Goal: Communication & Community: Answer question/provide support

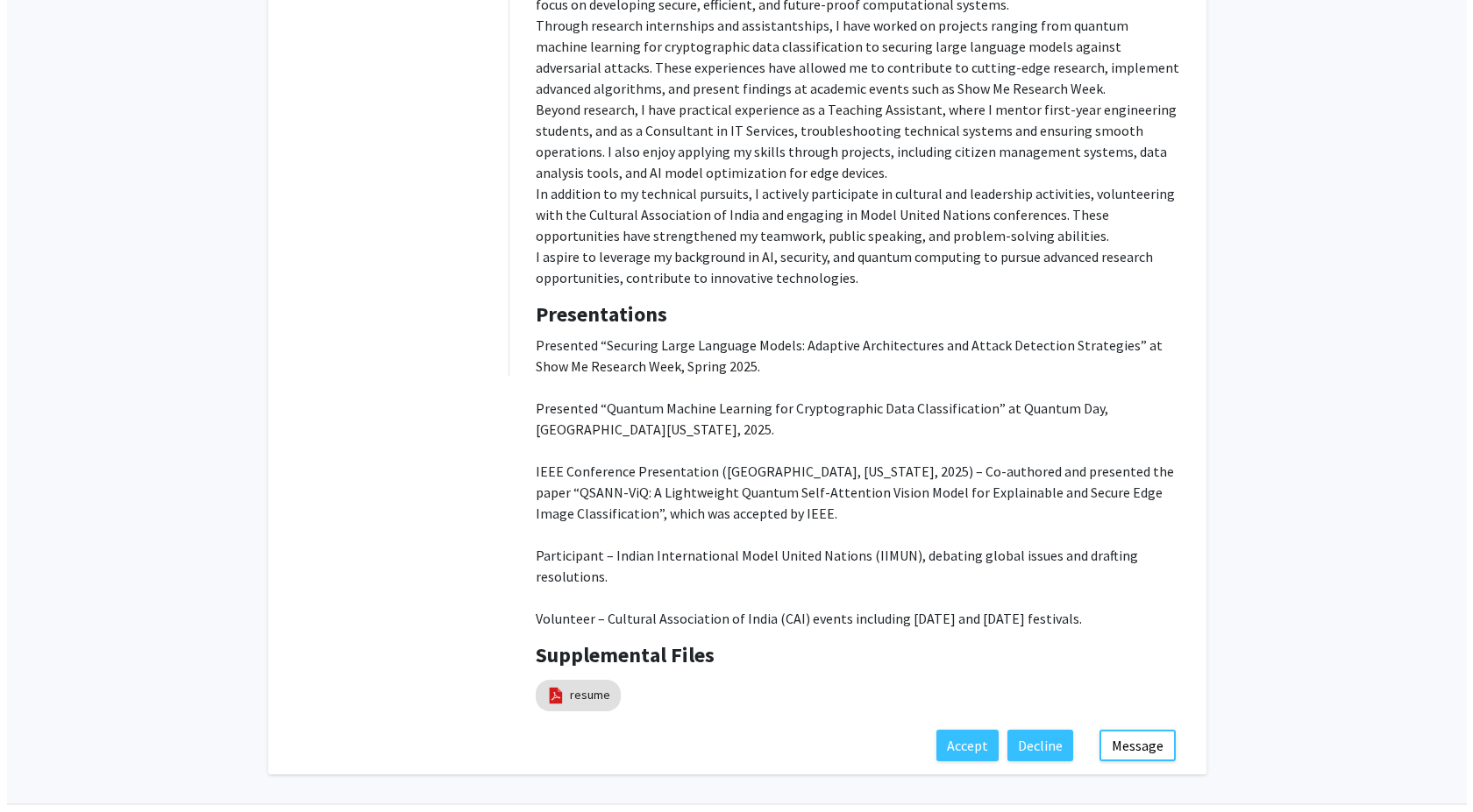
scroll to position [1052, 0]
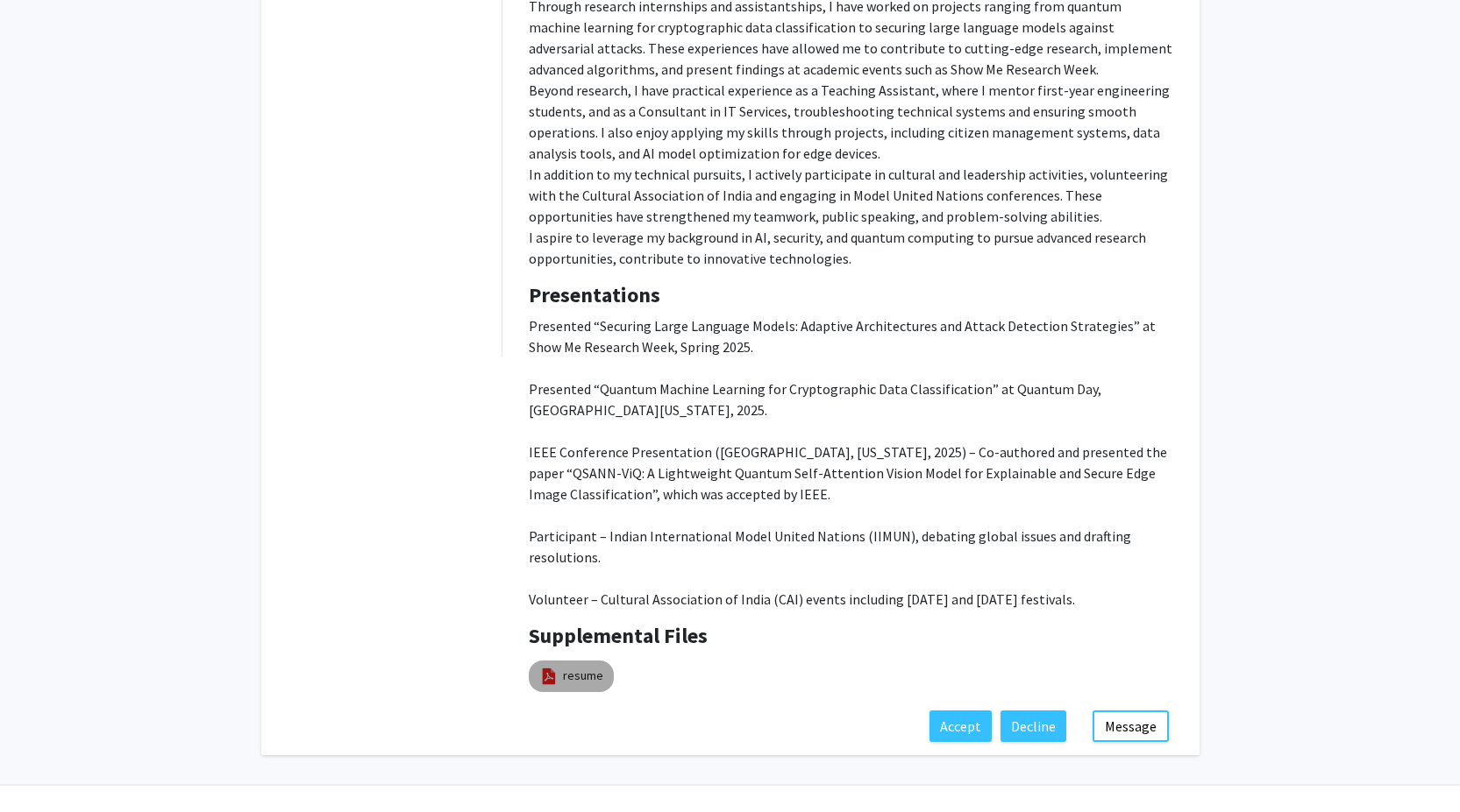
click at [583, 667] on link "resume" at bounding box center [583, 676] width 40 height 18
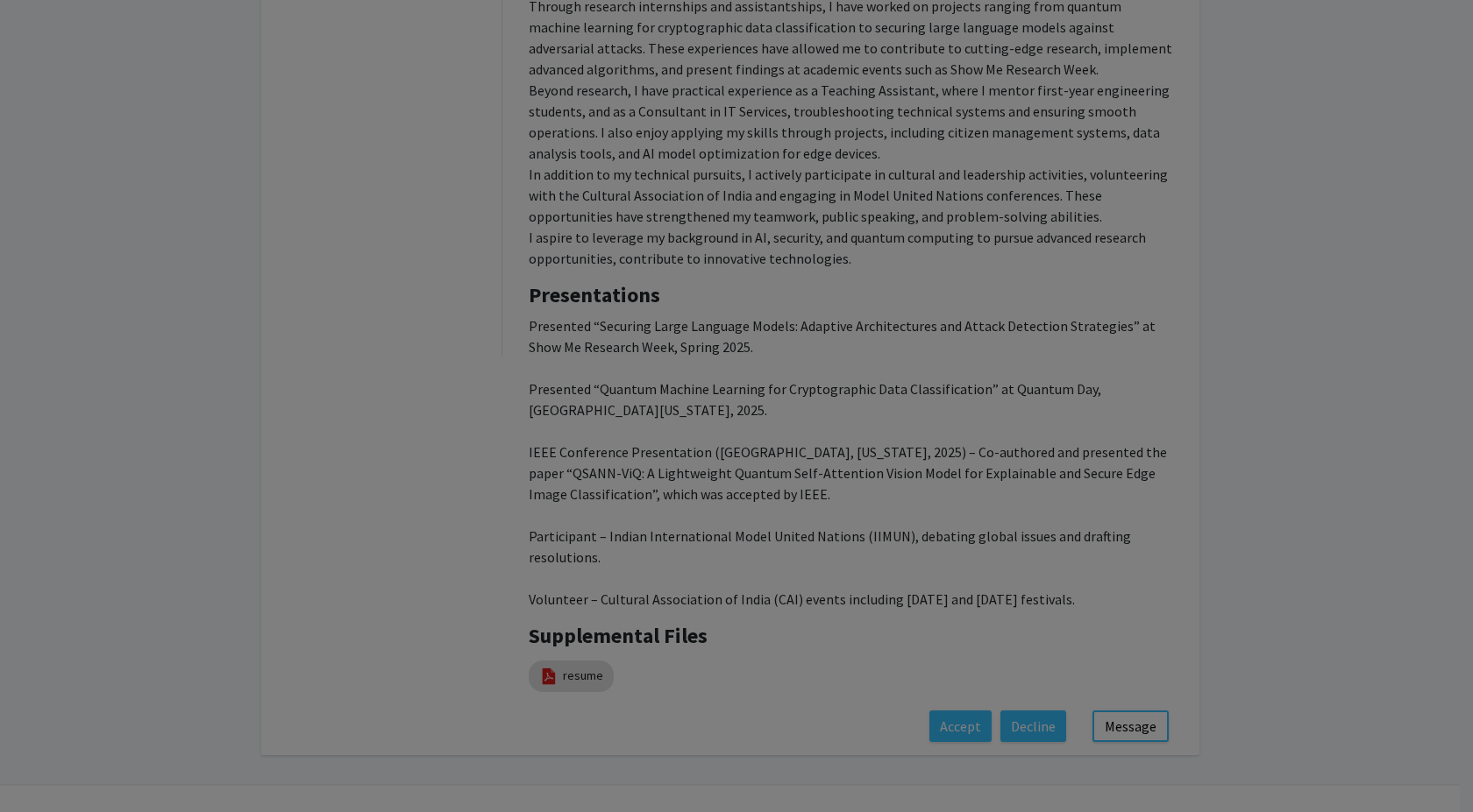
select select "custom"
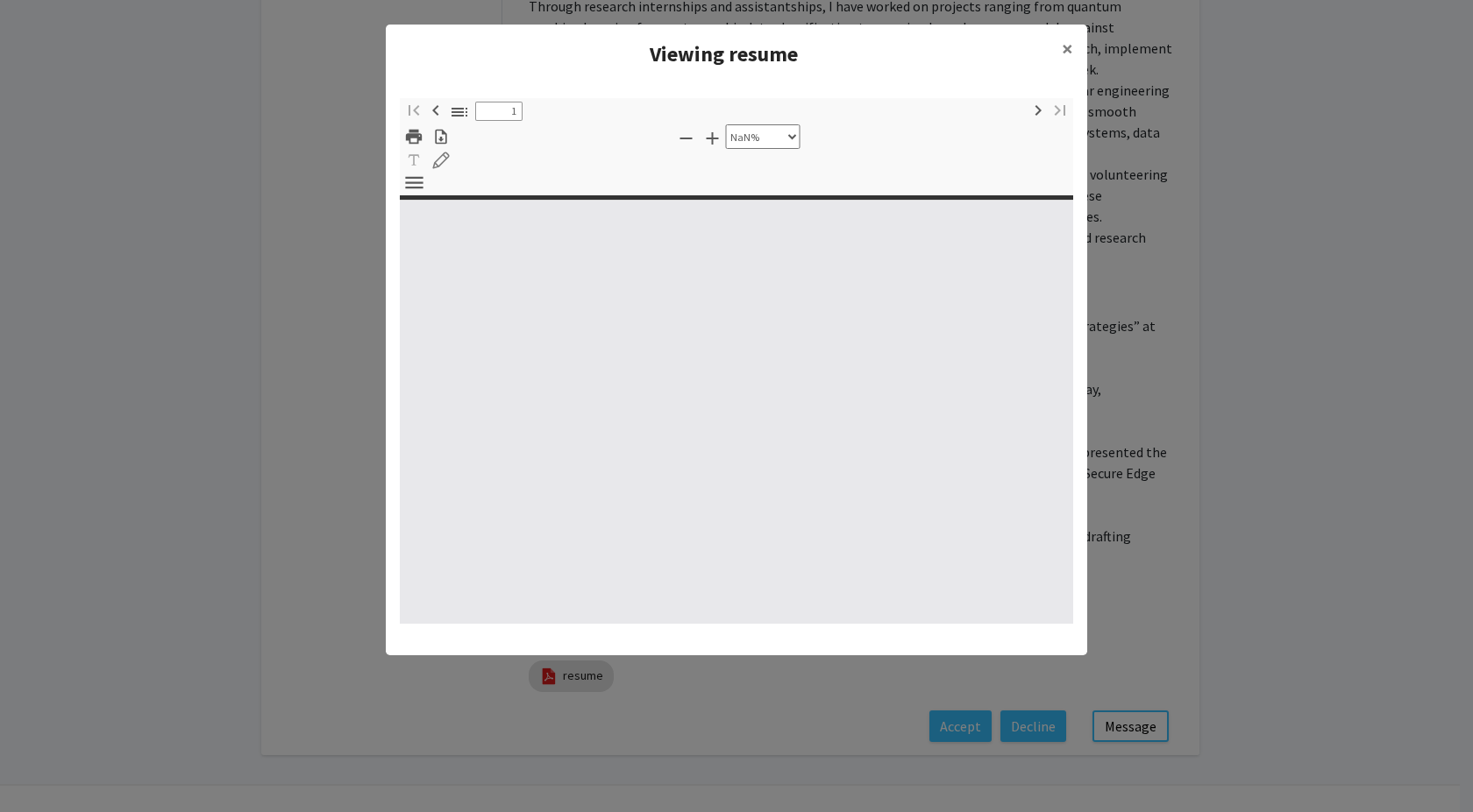
type input "0"
select select "custom"
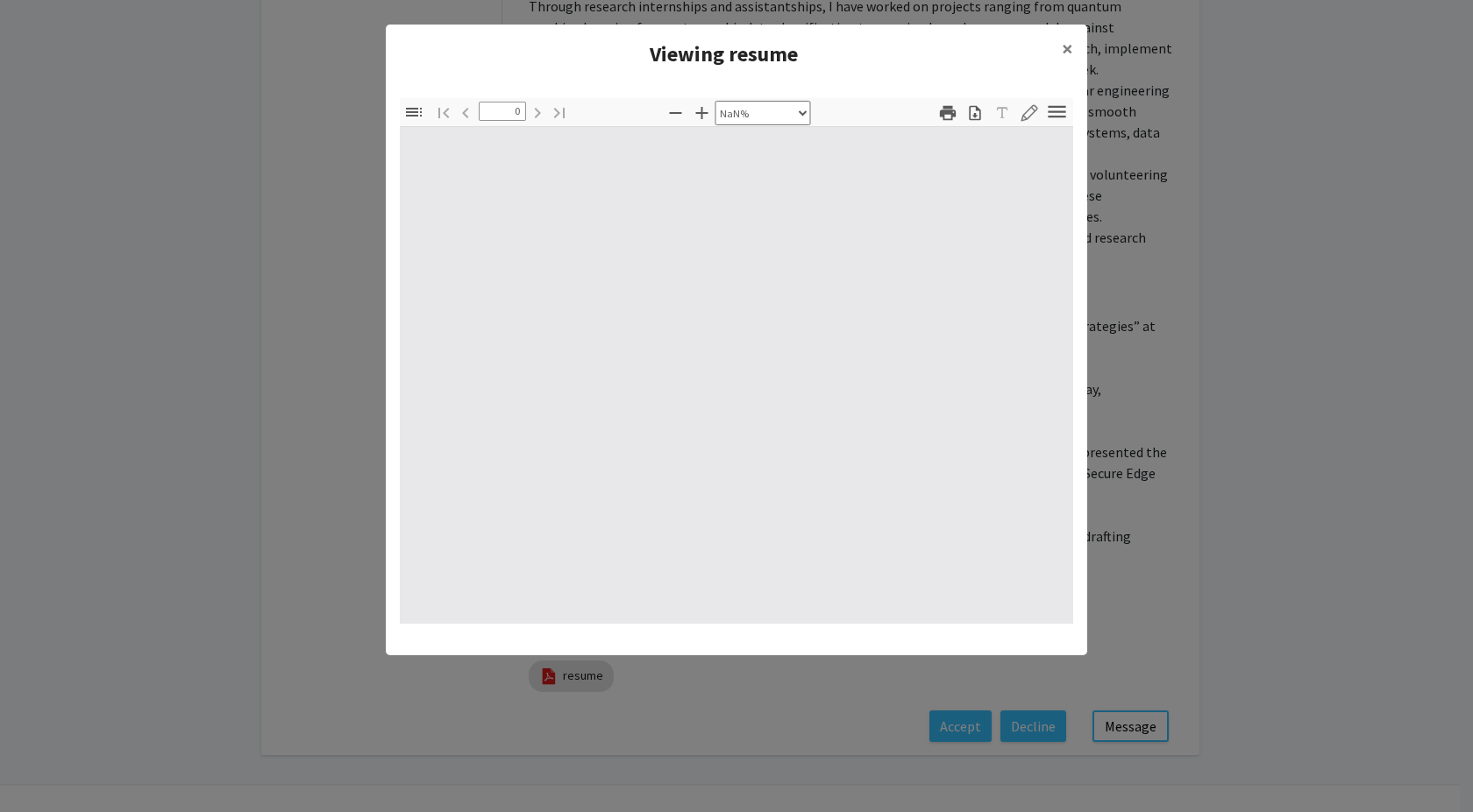
type input "1"
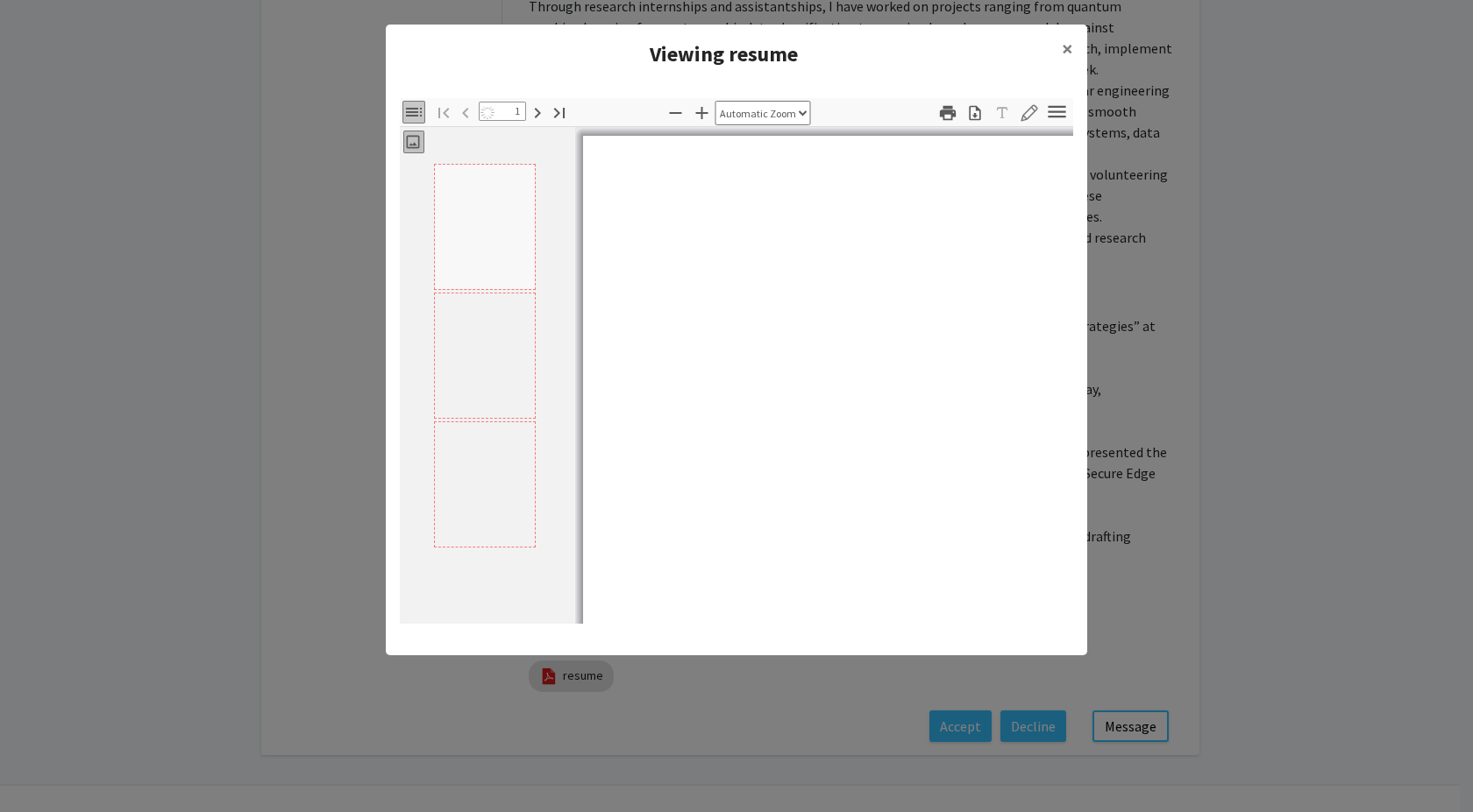
select select "custom"
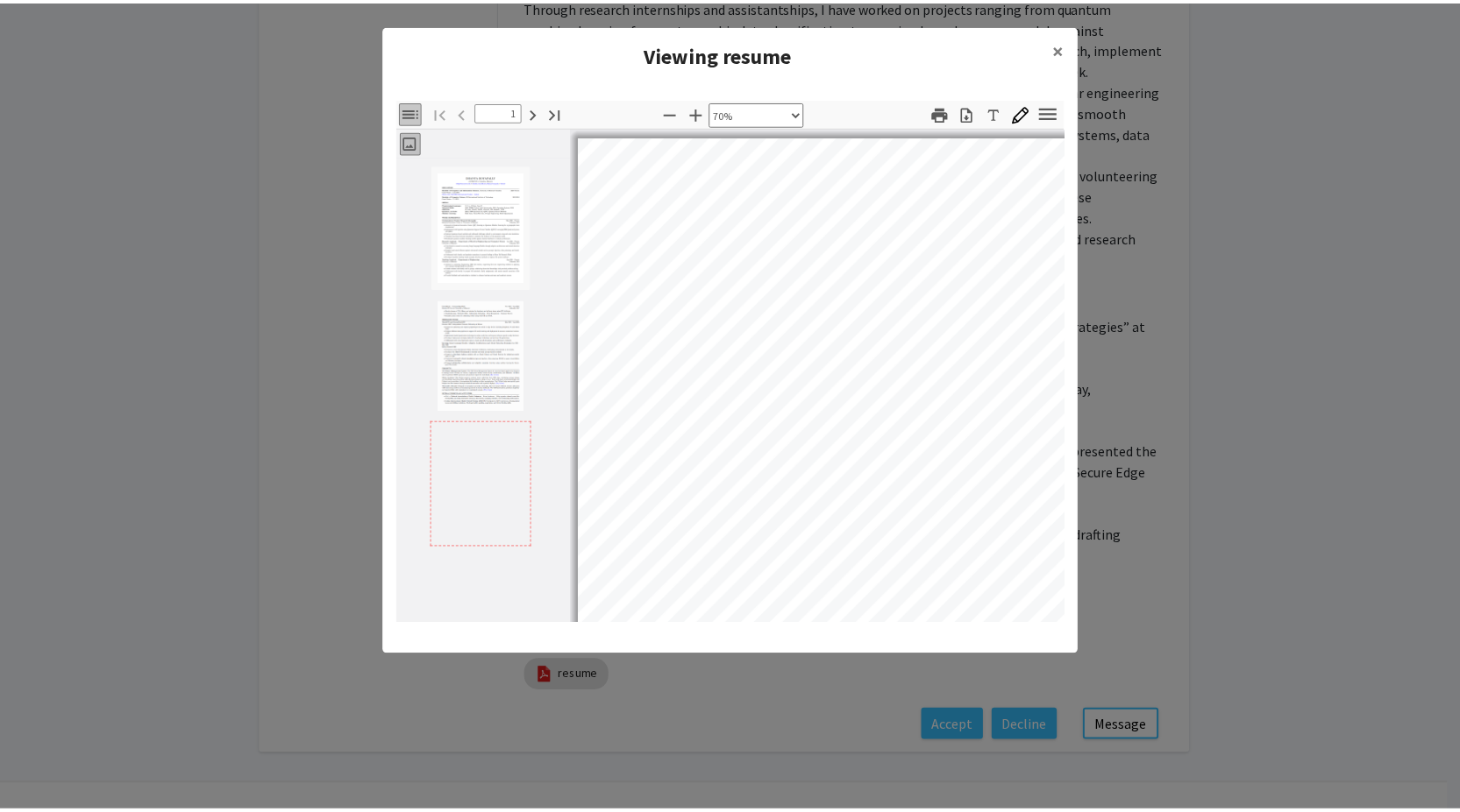
scroll to position [3, 2]
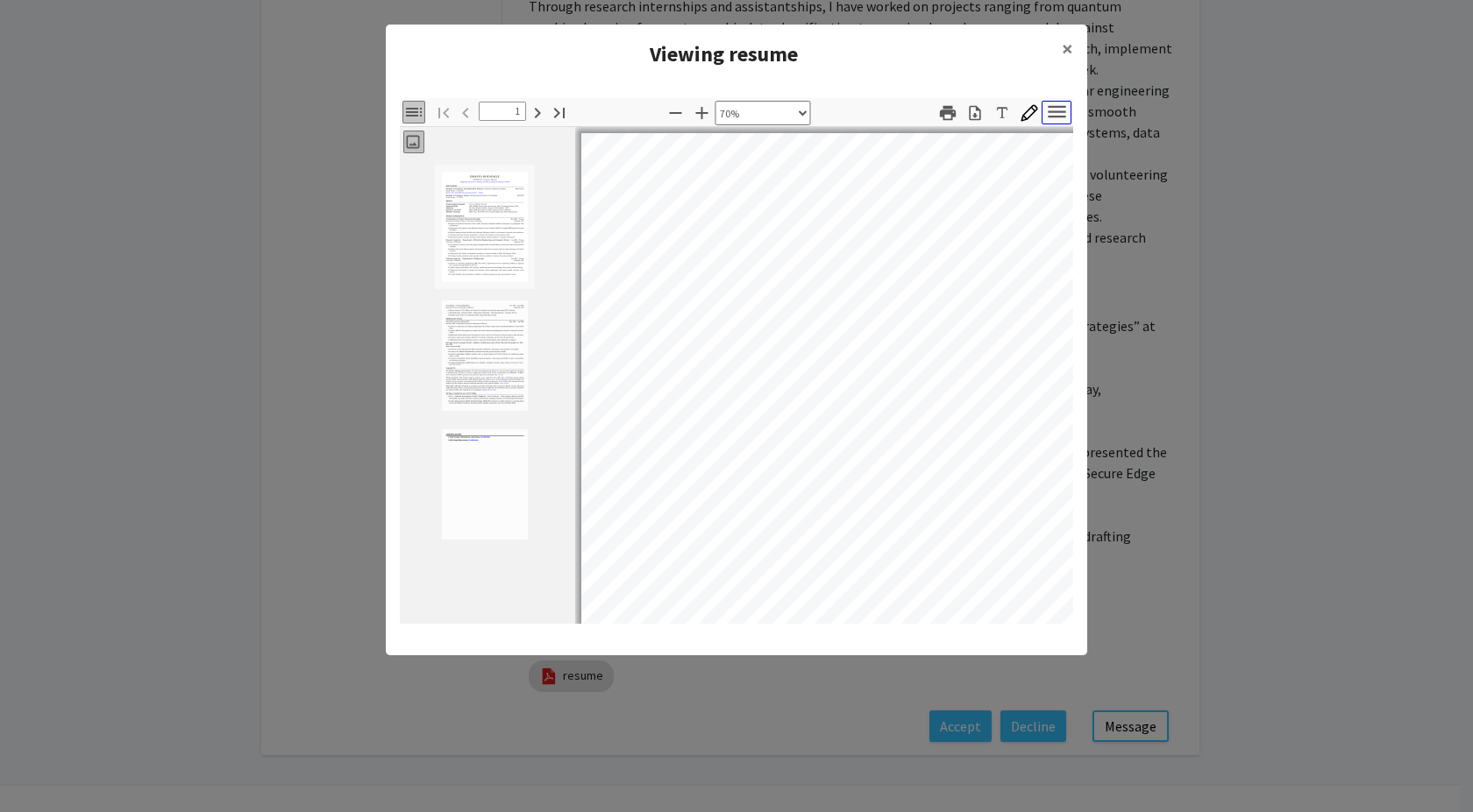
click at [1056, 104] on icon "button" at bounding box center [1057, 112] width 24 height 24
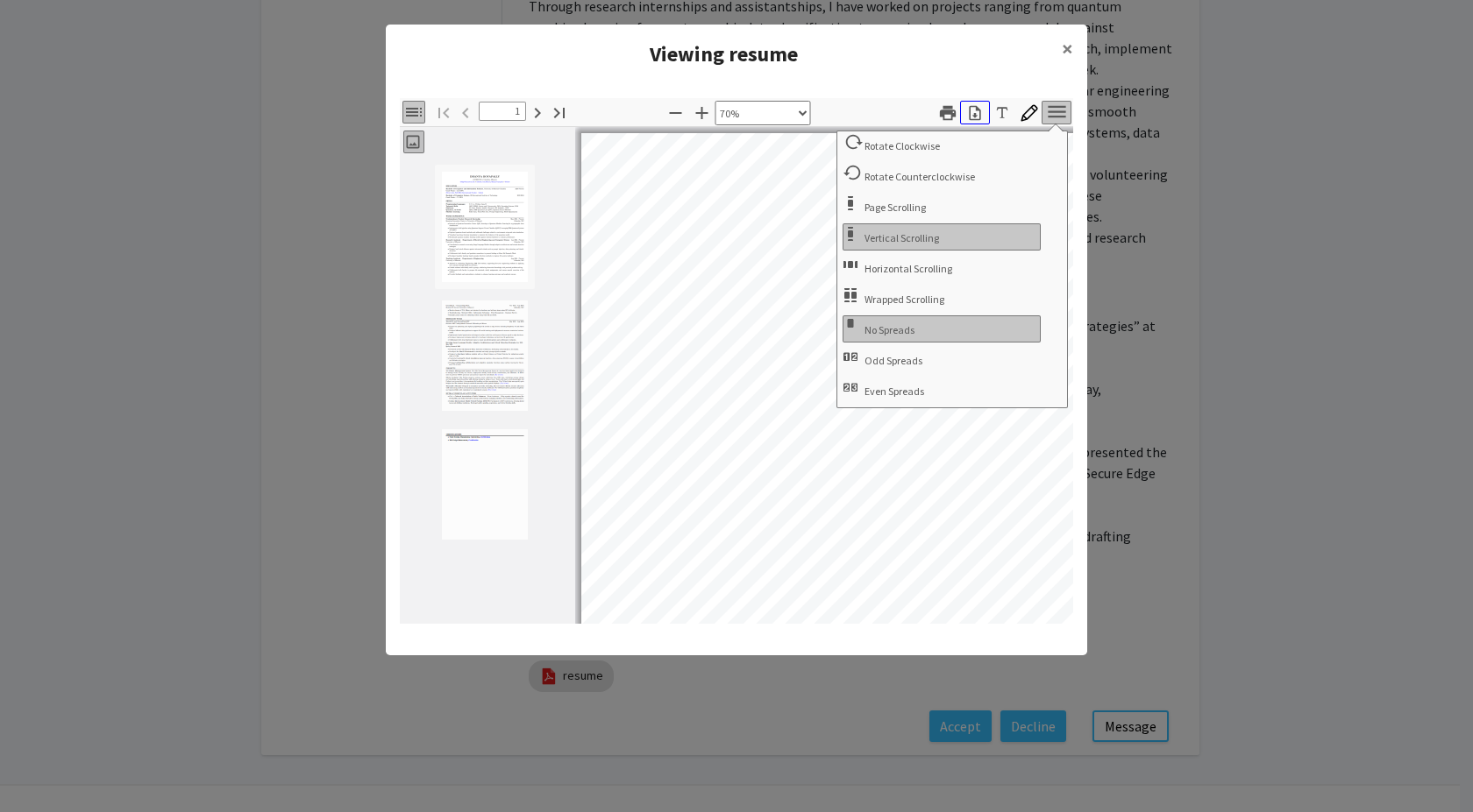
click at [979, 109] on icon "button" at bounding box center [974, 112] width 11 height 15
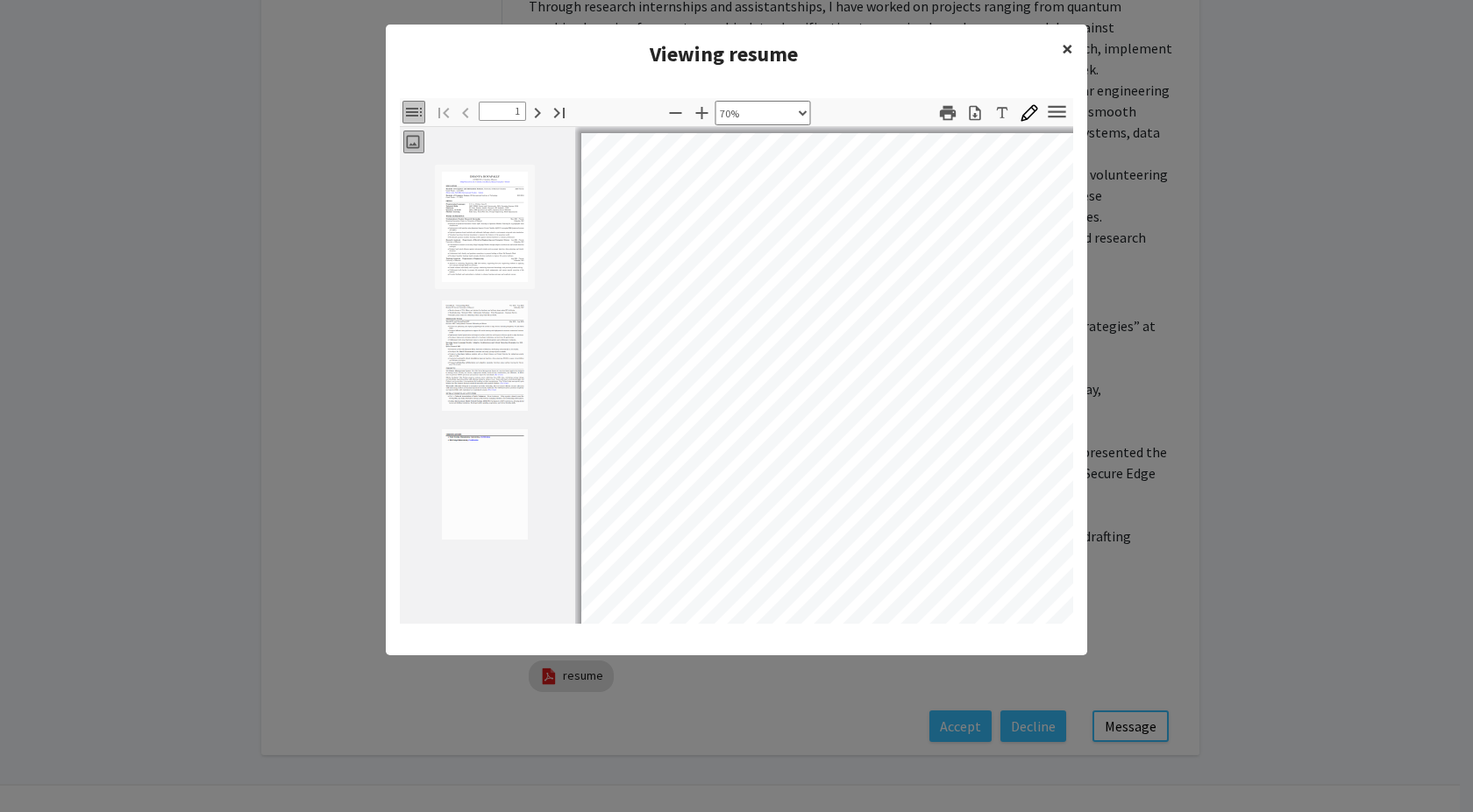
click at [1069, 46] on span "×" at bounding box center [1068, 48] width 11 height 27
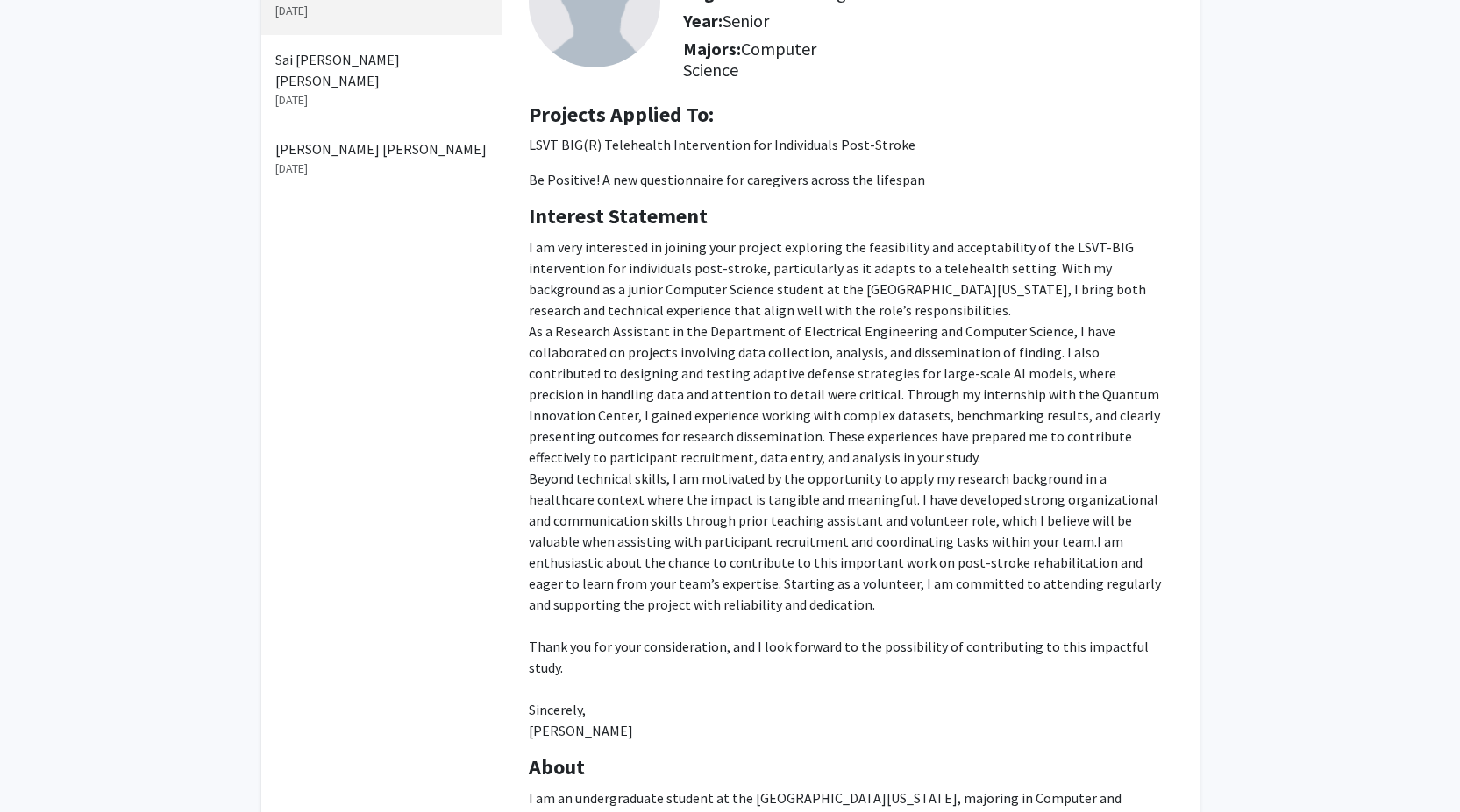
scroll to position [0, 0]
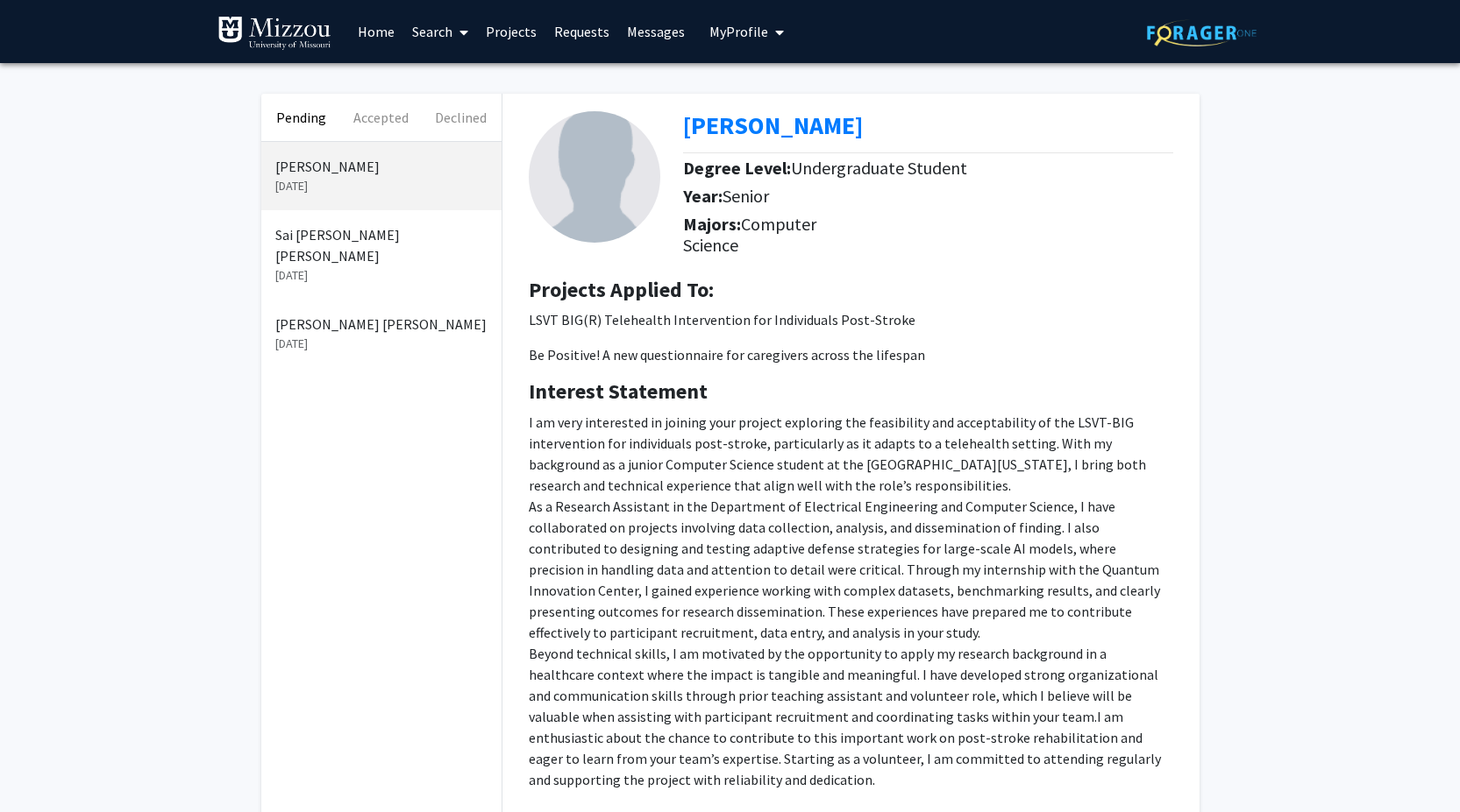
click at [402, 243] on p "Sai [PERSON_NAME] [PERSON_NAME]" at bounding box center [381, 245] width 212 height 42
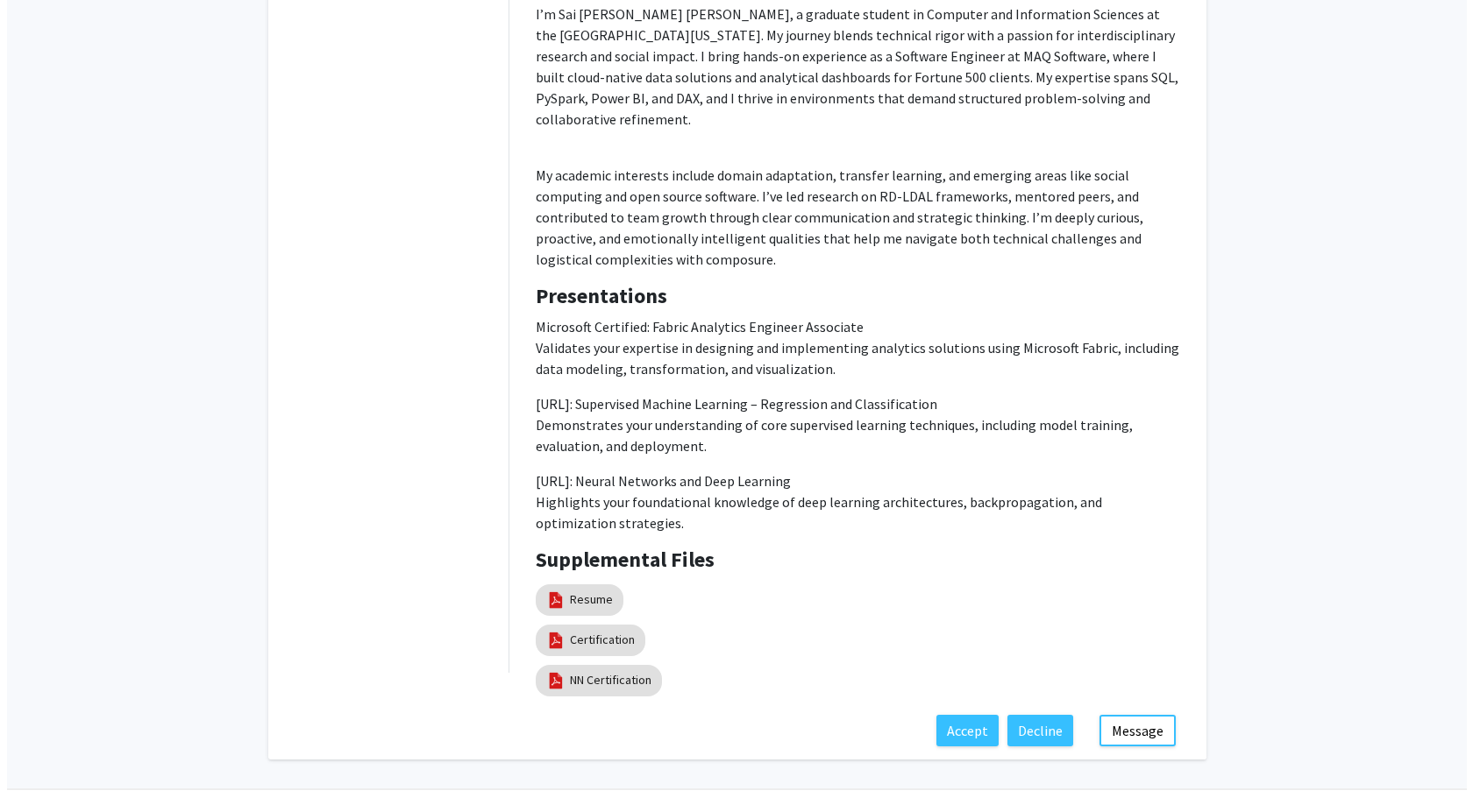
scroll to position [753, 0]
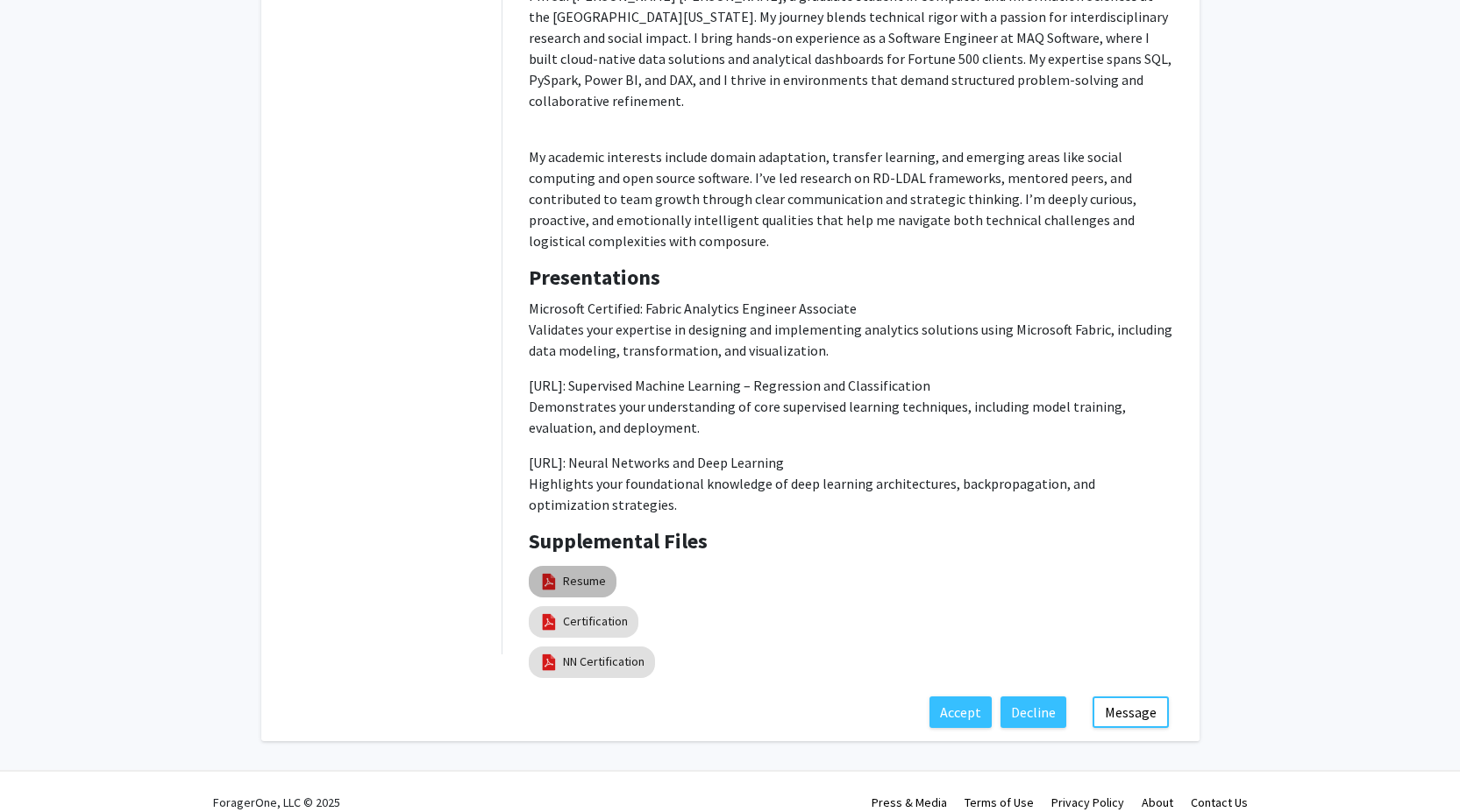
click at [587, 572] on link "Resume" at bounding box center [584, 582] width 43 height 18
select select "custom"
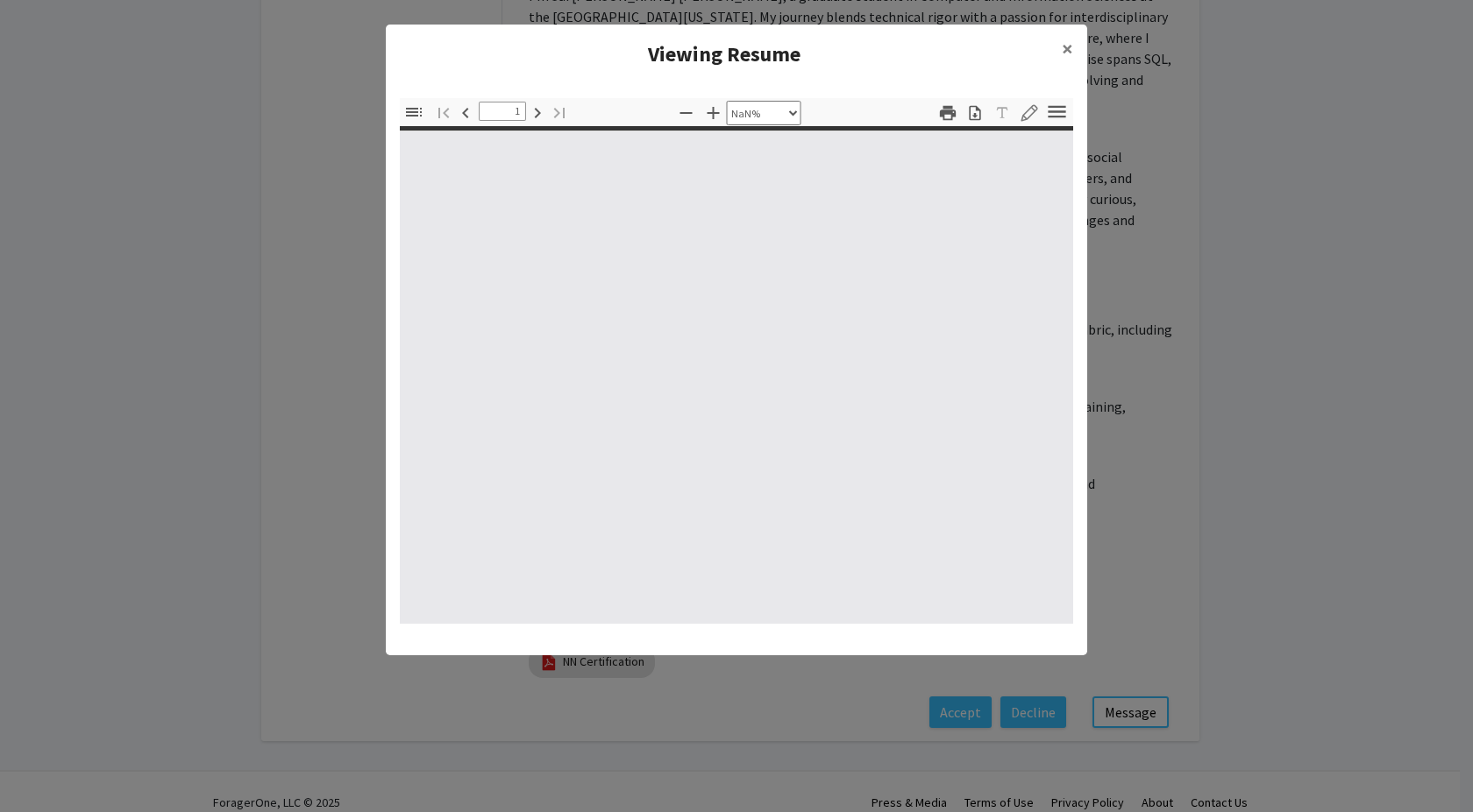
type input "0"
select select "custom"
type input "1"
select select "auto"
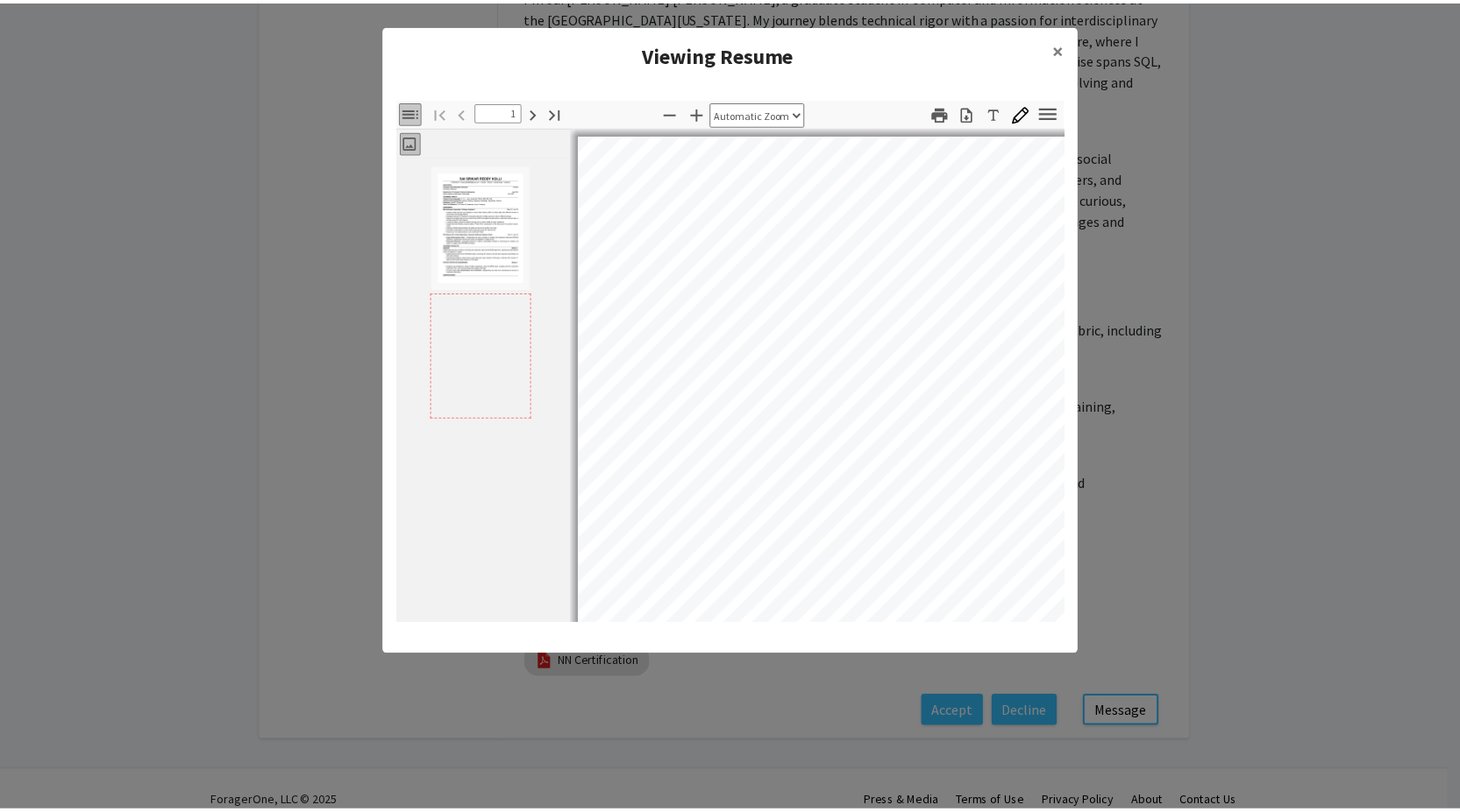
scroll to position [3, 0]
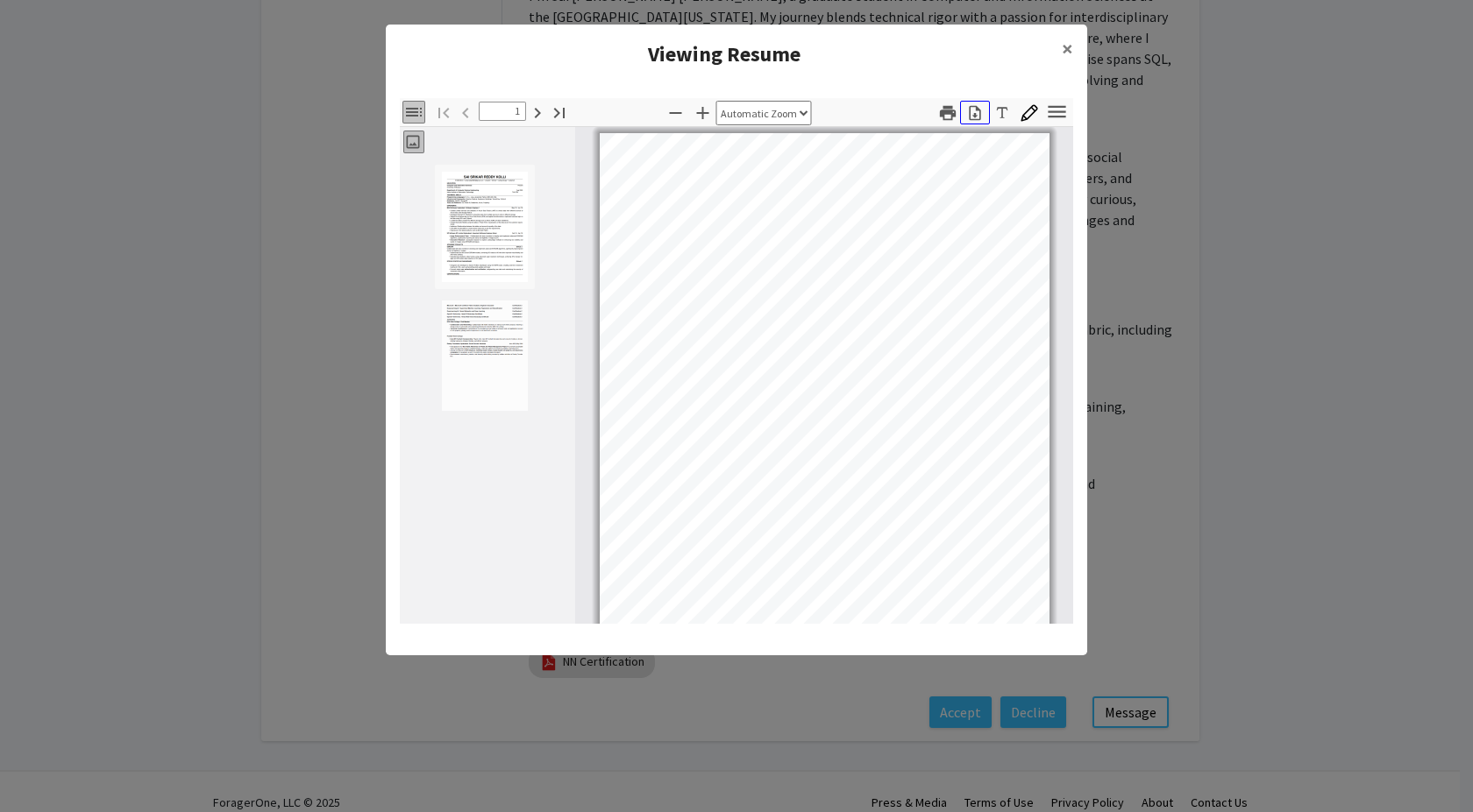
click at [973, 111] on icon "button" at bounding box center [974, 112] width 17 height 17
click at [1068, 48] on span "×" at bounding box center [1068, 48] width 11 height 27
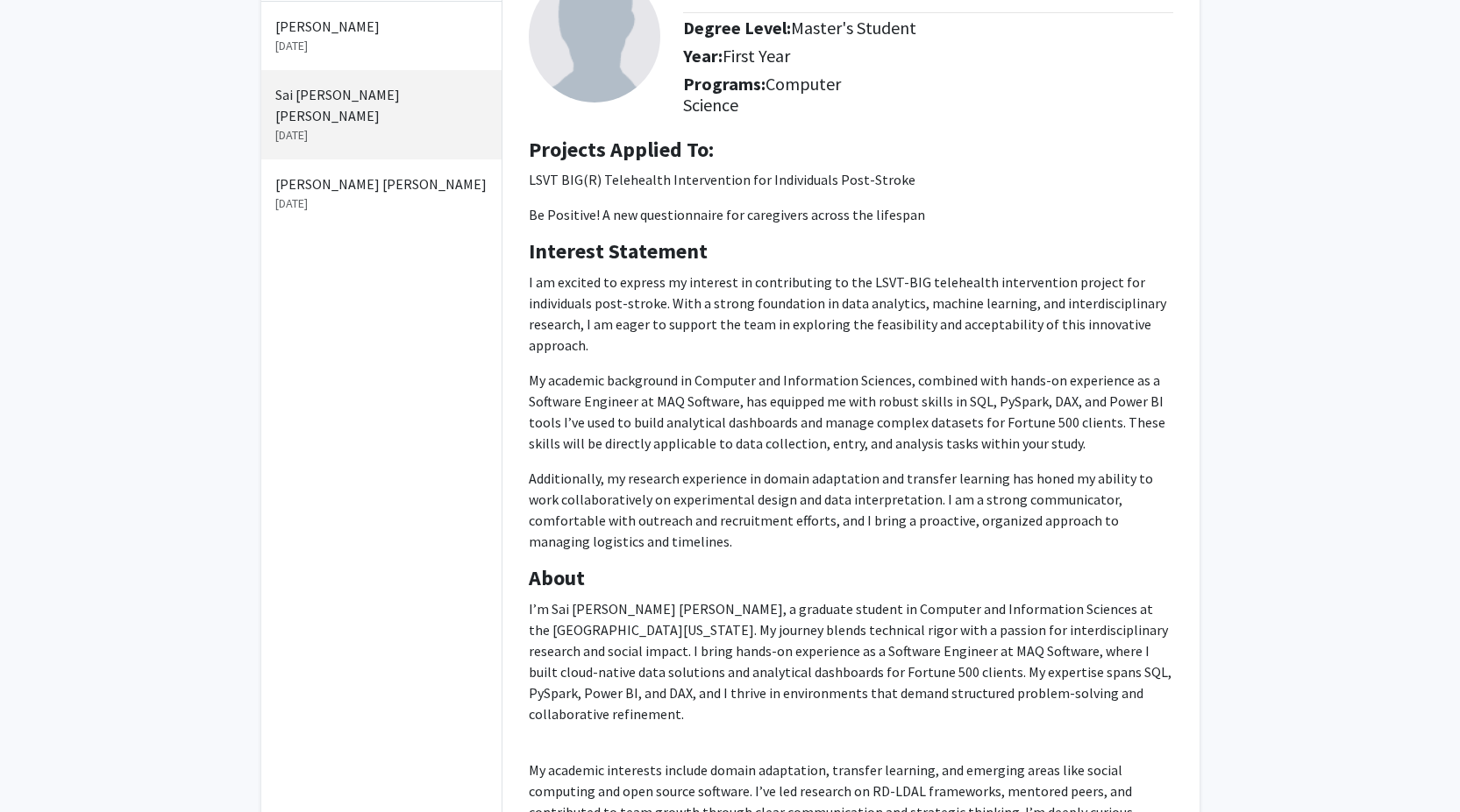
scroll to position [0, 0]
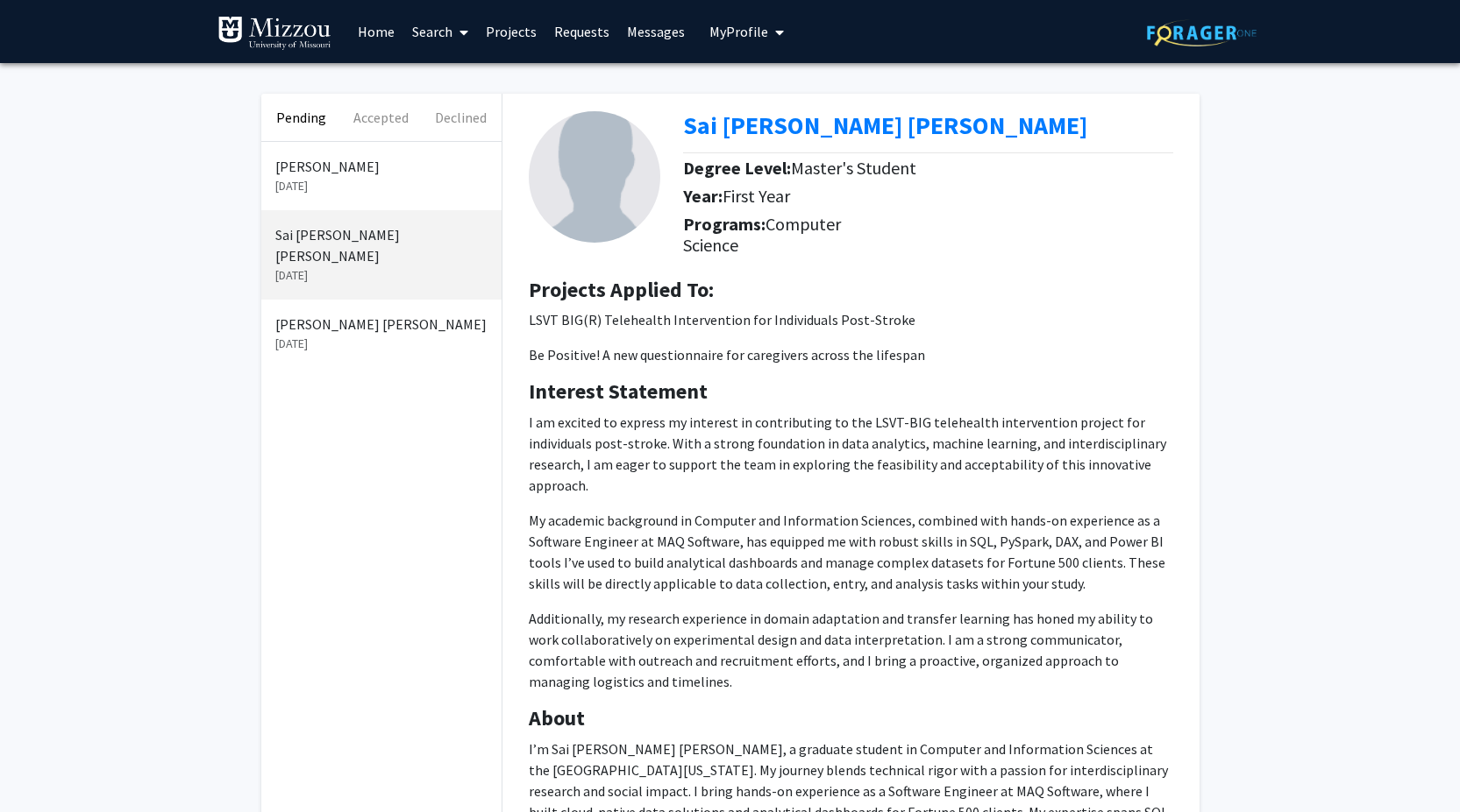
click at [407, 335] on p "[DATE]" at bounding box center [381, 344] width 212 height 18
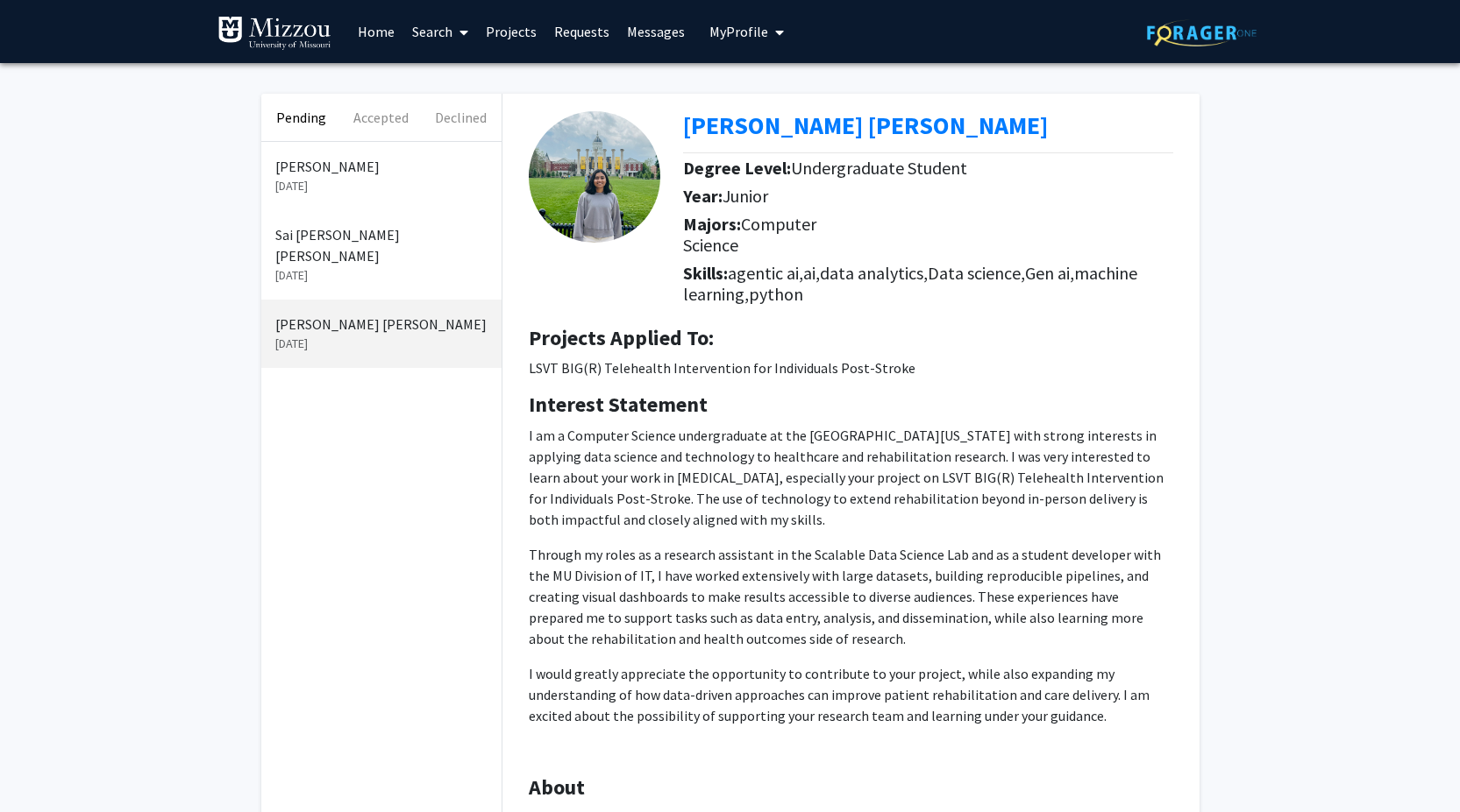
click at [757, 122] on b "[PERSON_NAME] [PERSON_NAME]" at bounding box center [865, 125] width 365 height 32
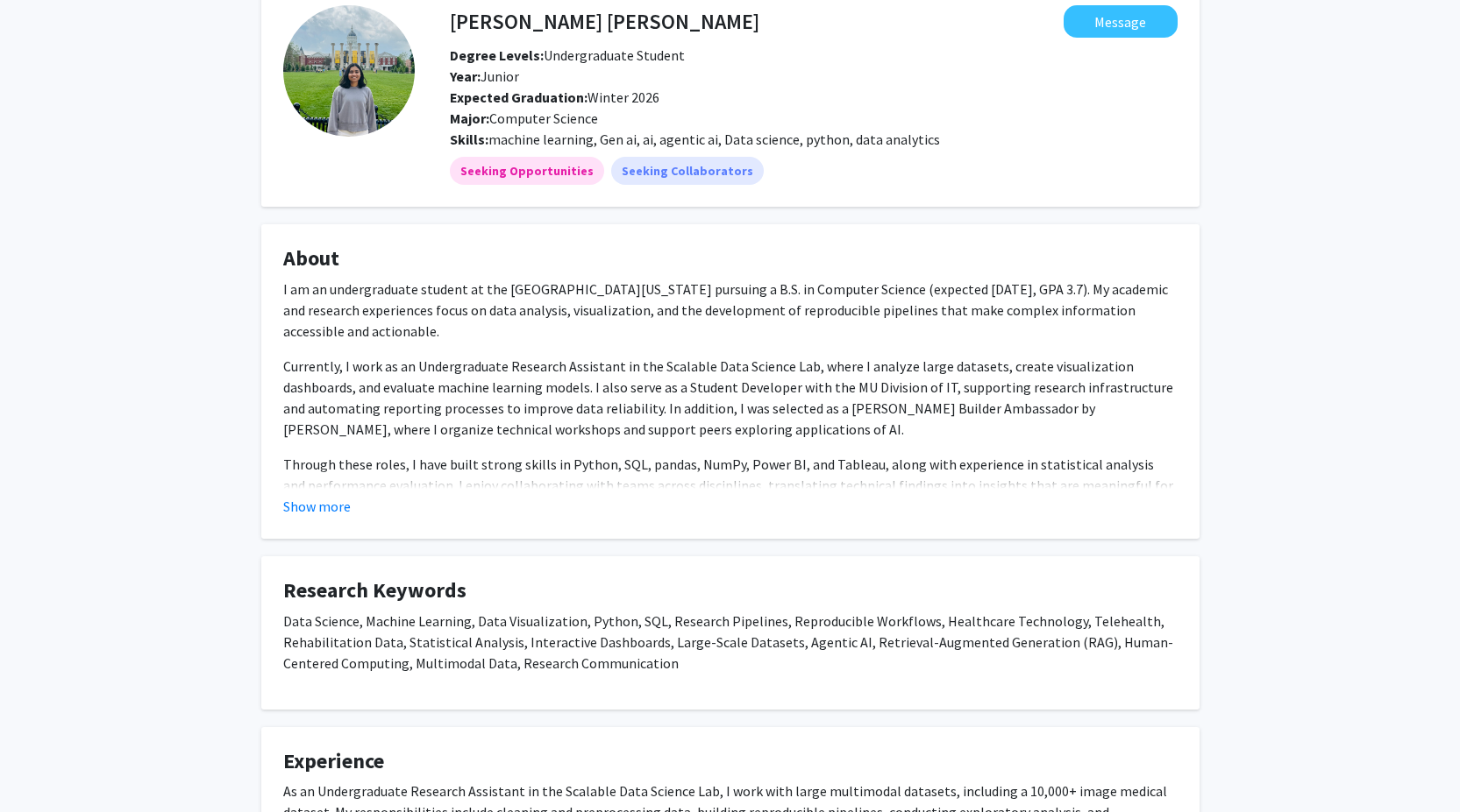
scroll to position [99, 0]
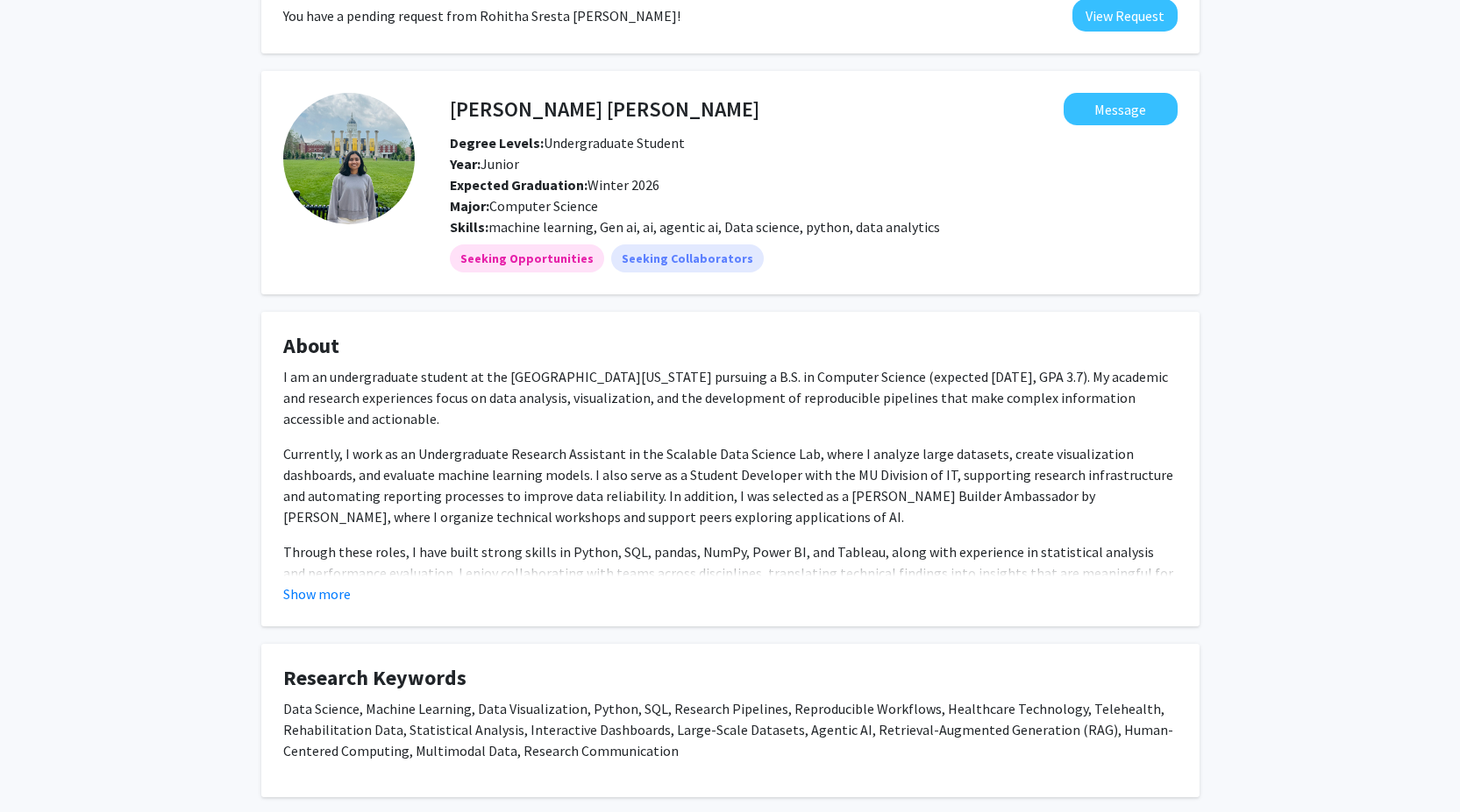
click at [334, 593] on button "Show more" at bounding box center [317, 593] width 68 height 21
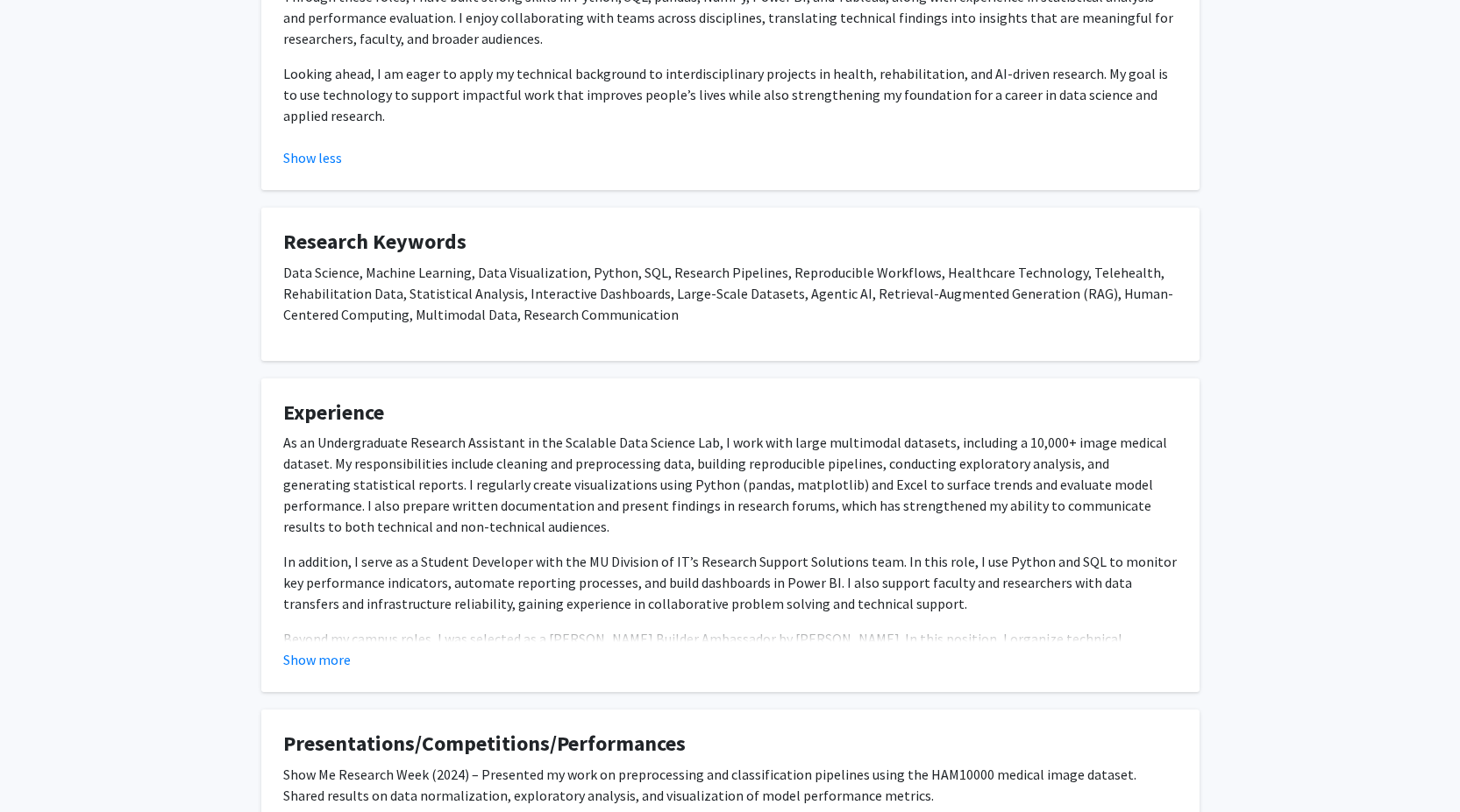
scroll to position [712, 0]
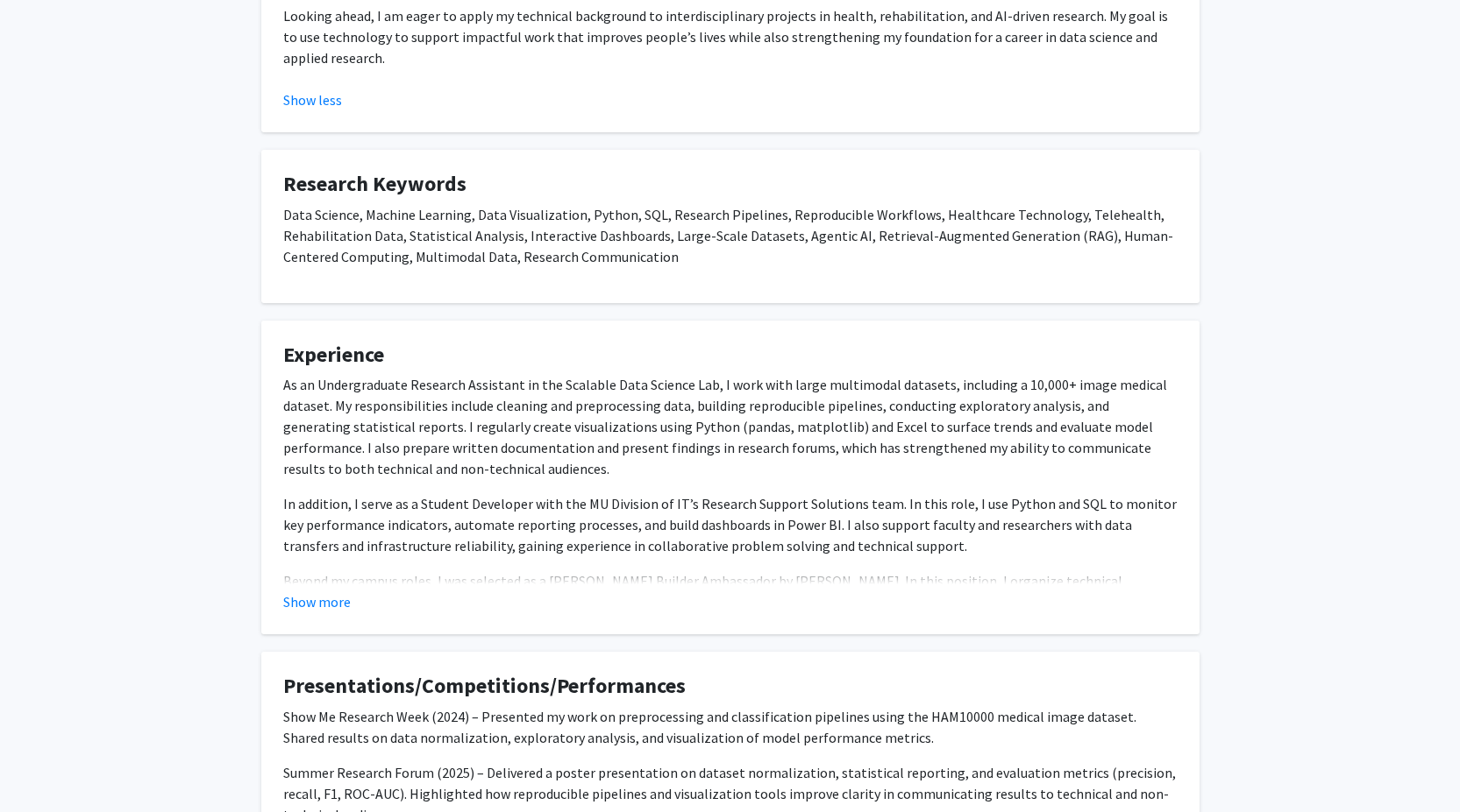
click at [330, 596] on button "Show more" at bounding box center [317, 602] width 68 height 21
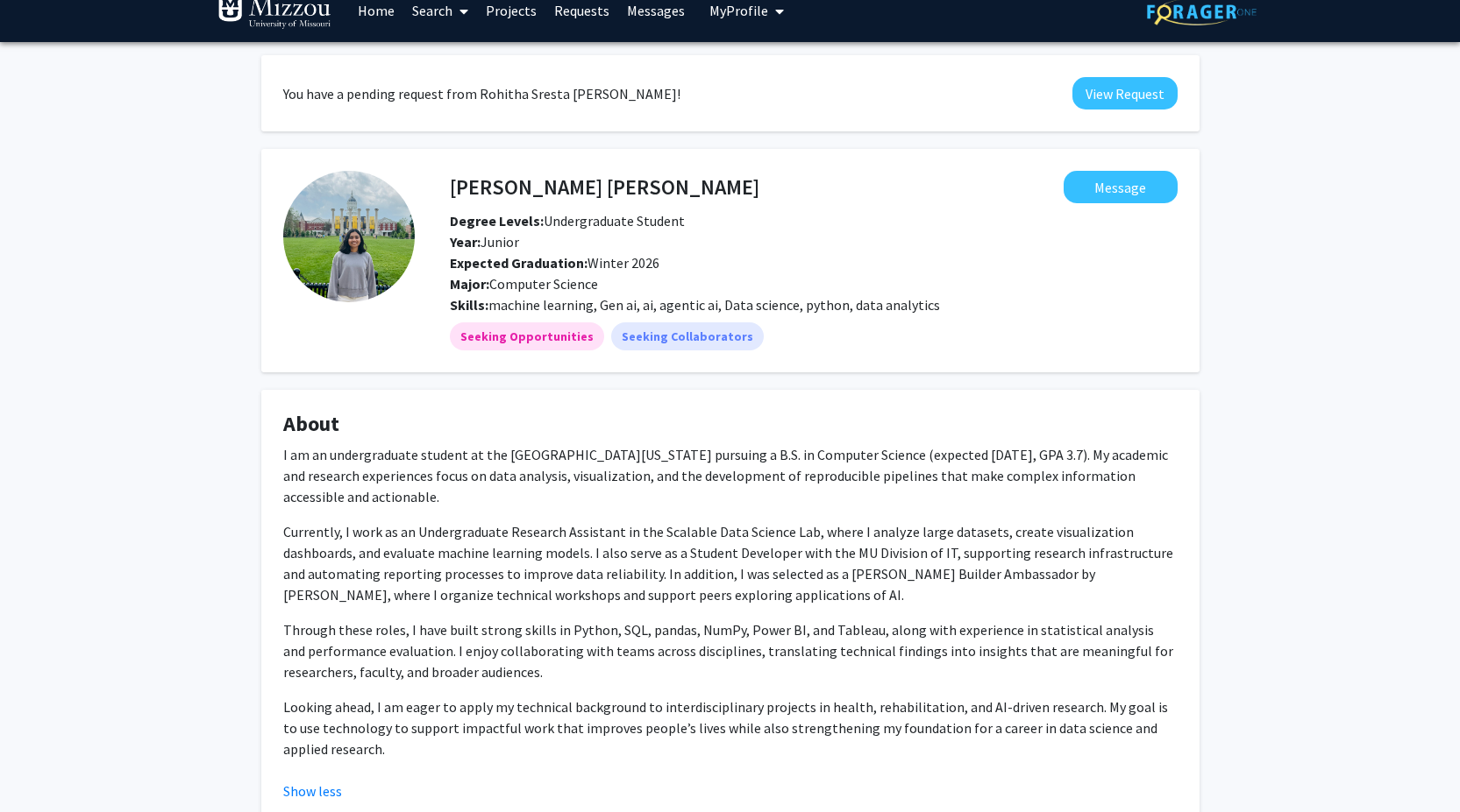
scroll to position [0, 0]
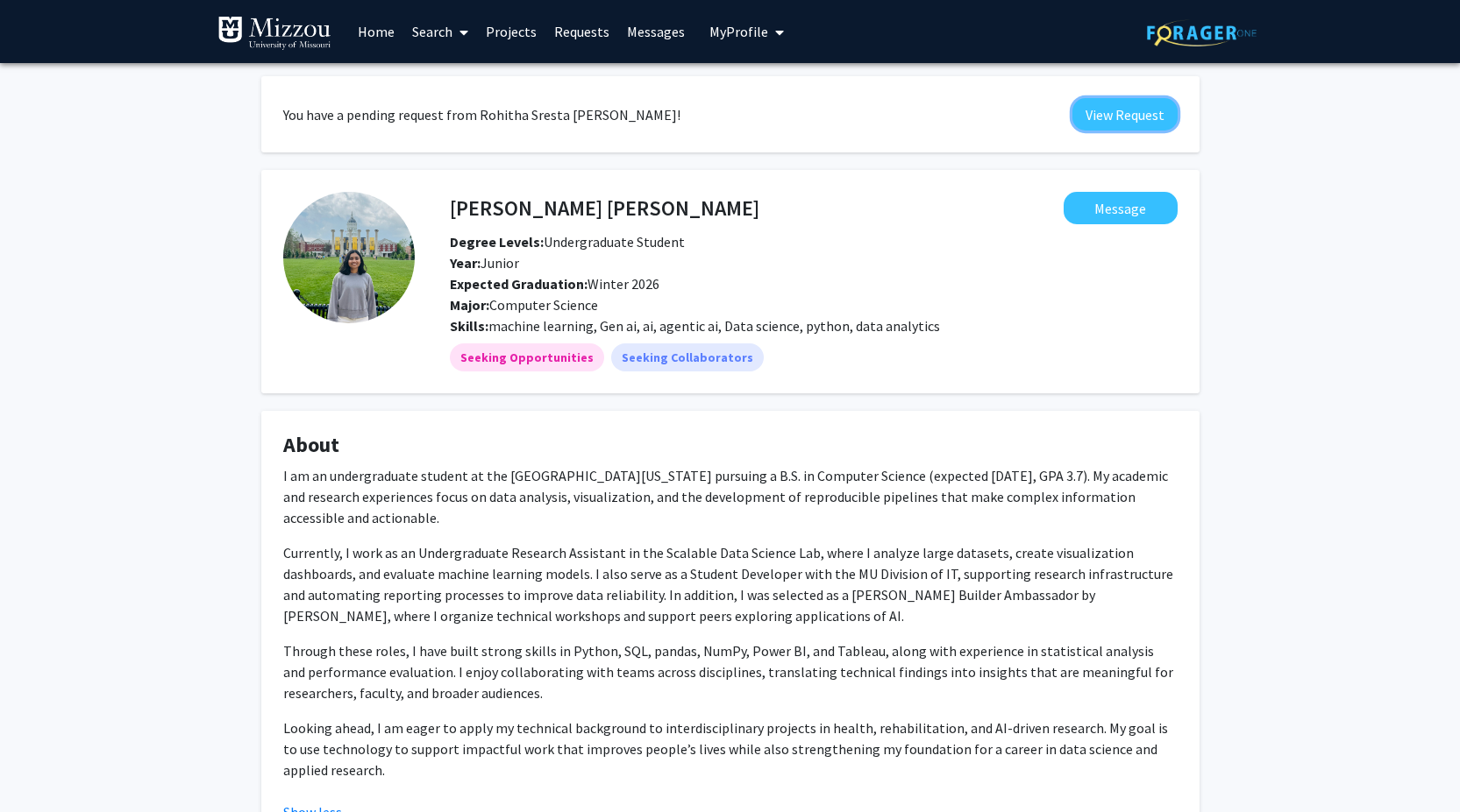
click at [1122, 112] on button "View Request" at bounding box center [1124, 113] width 105 height 32
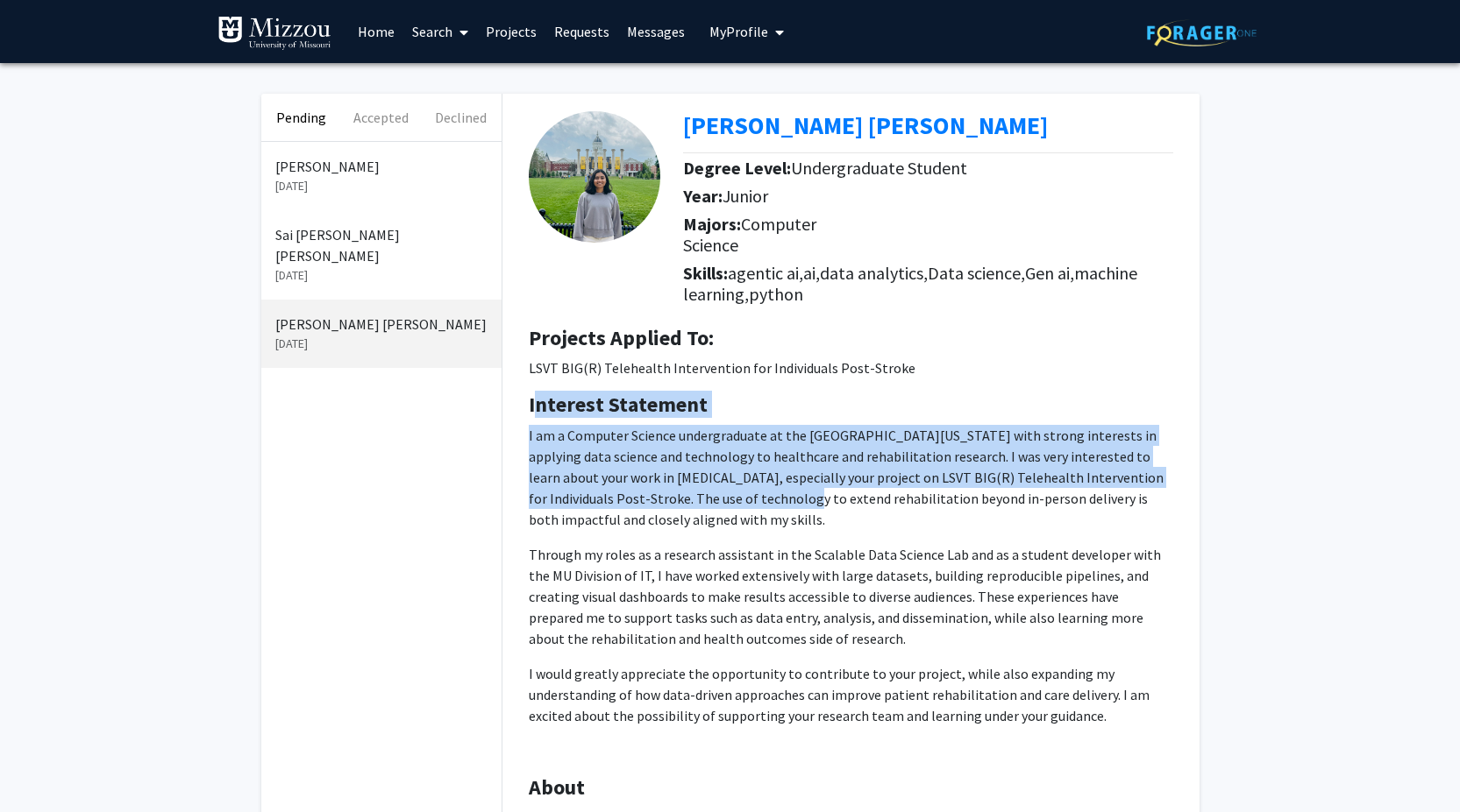
drag, startPoint x: 532, startPoint y: 403, endPoint x: 714, endPoint y: 496, distance: 204.4
click at [714, 496] on div "Interest Statement I am a Computer Science undergraduate at the University of M…" at bounding box center [851, 583] width 671 height 383
click at [611, 465] on p "I am a Computer Science undergraduate at the University of Missouri with strong…" at bounding box center [851, 477] width 644 height 105
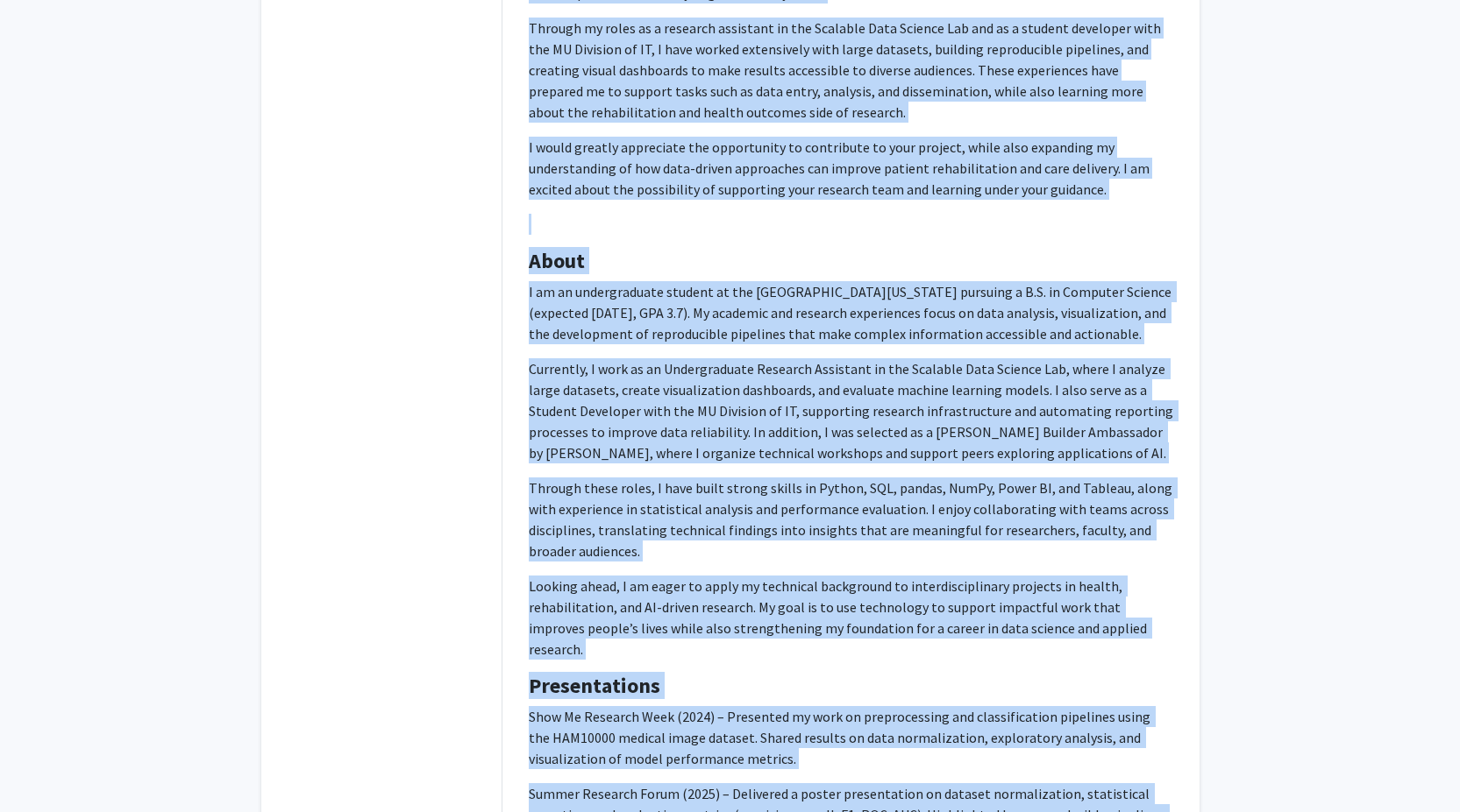
scroll to position [768, 0]
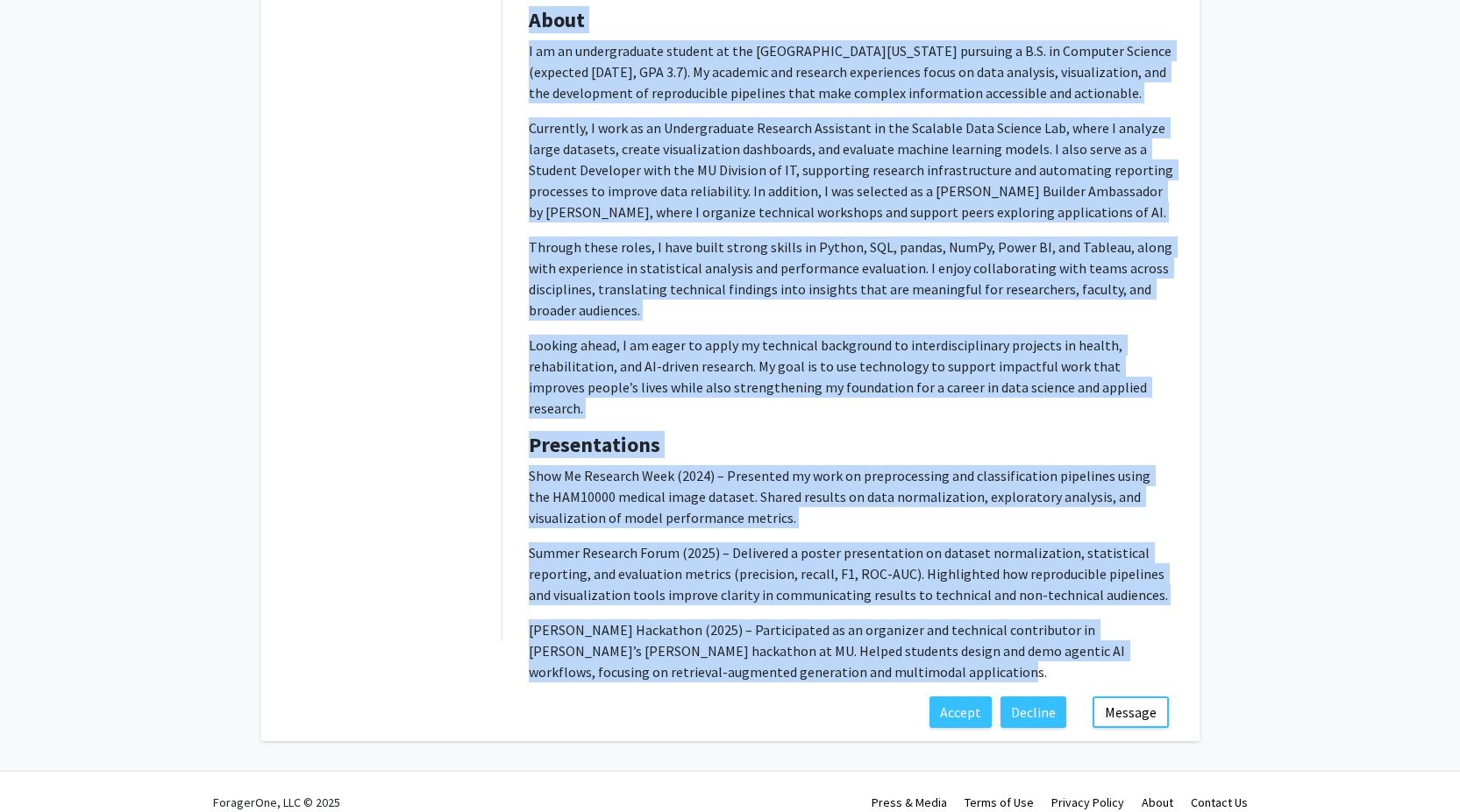
drag, startPoint x: 522, startPoint y: 400, endPoint x: 918, endPoint y: 666, distance: 477.0
click at [918, 666] on div "Rohitha Sresta Ganji Degree Level: Undergraduate Student Year: Junior Majors: C…" at bounding box center [851, 11] width 697 height 1371
copy div "Interest Statement I am a Computer Science undergraduate at the University of M…"
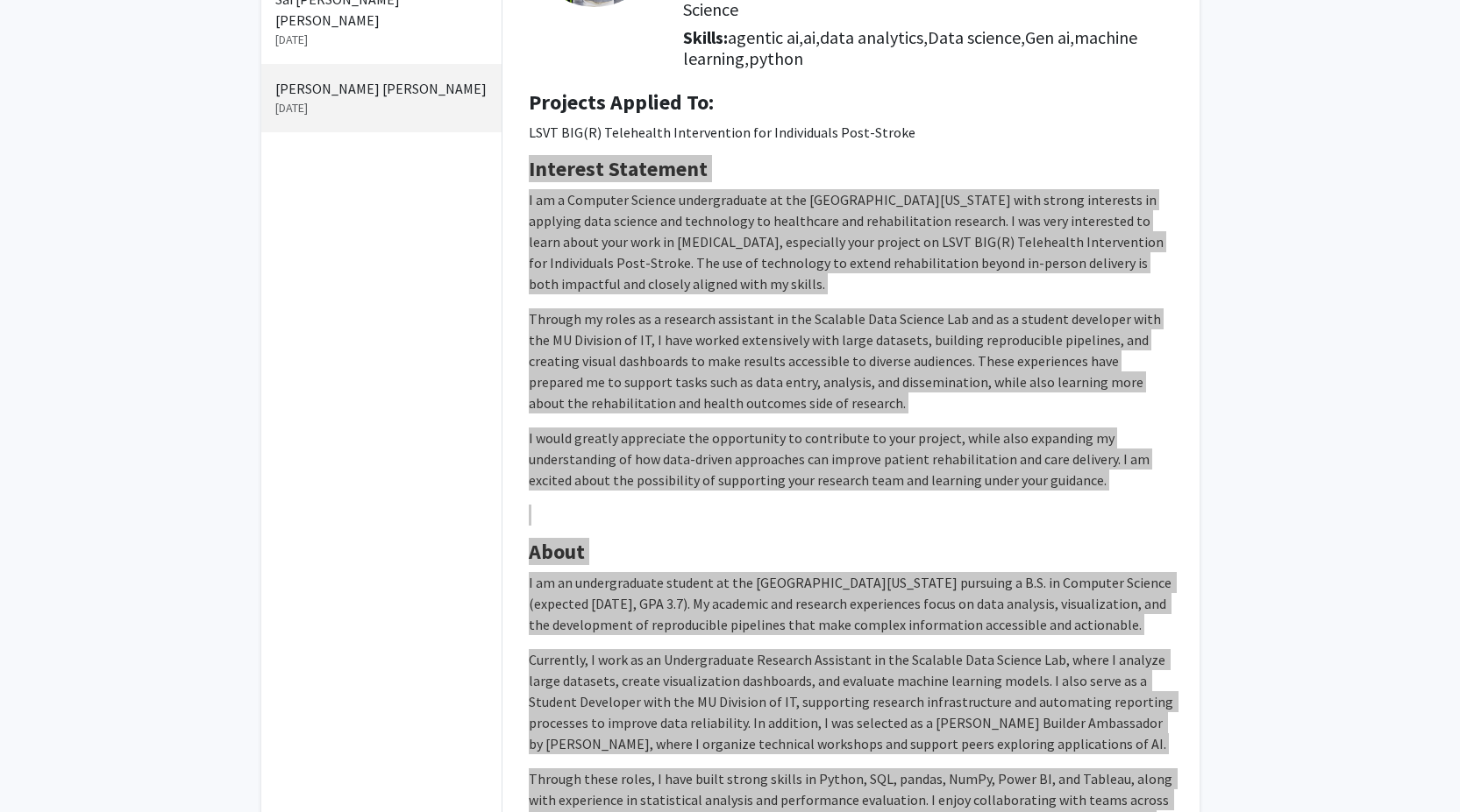
scroll to position [0, 0]
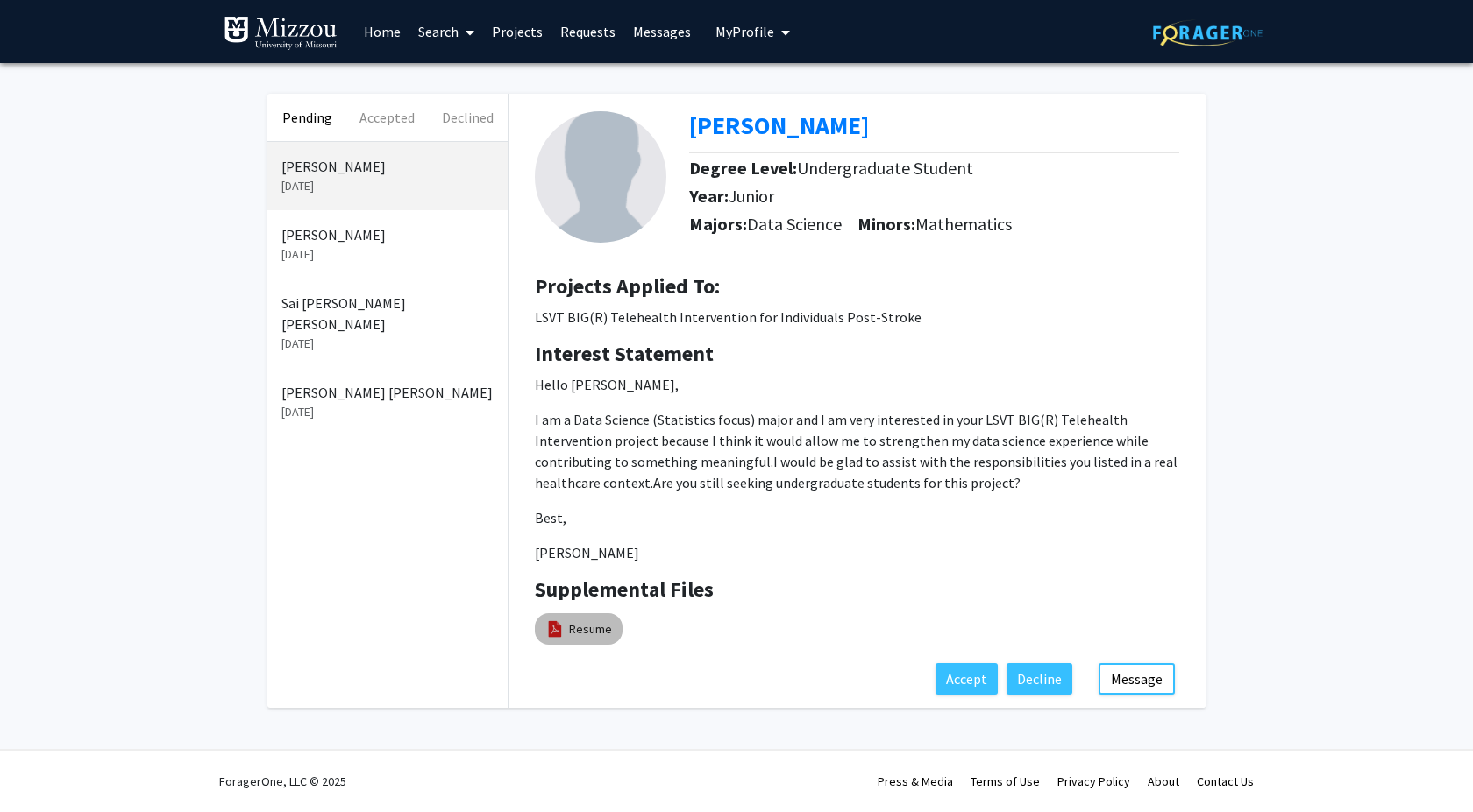
click at [586, 629] on link "Resume" at bounding box center [590, 630] width 43 height 18
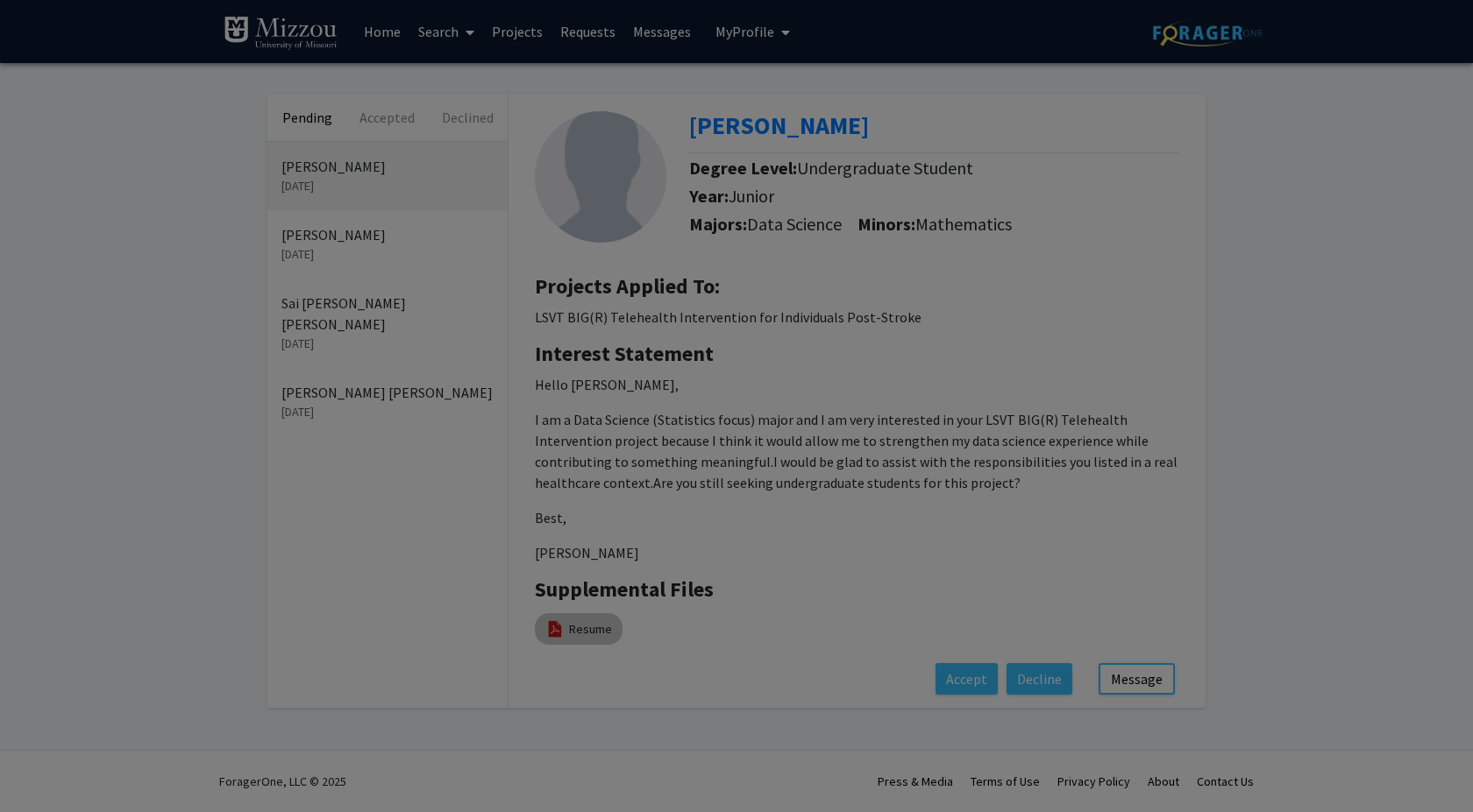
select select "custom"
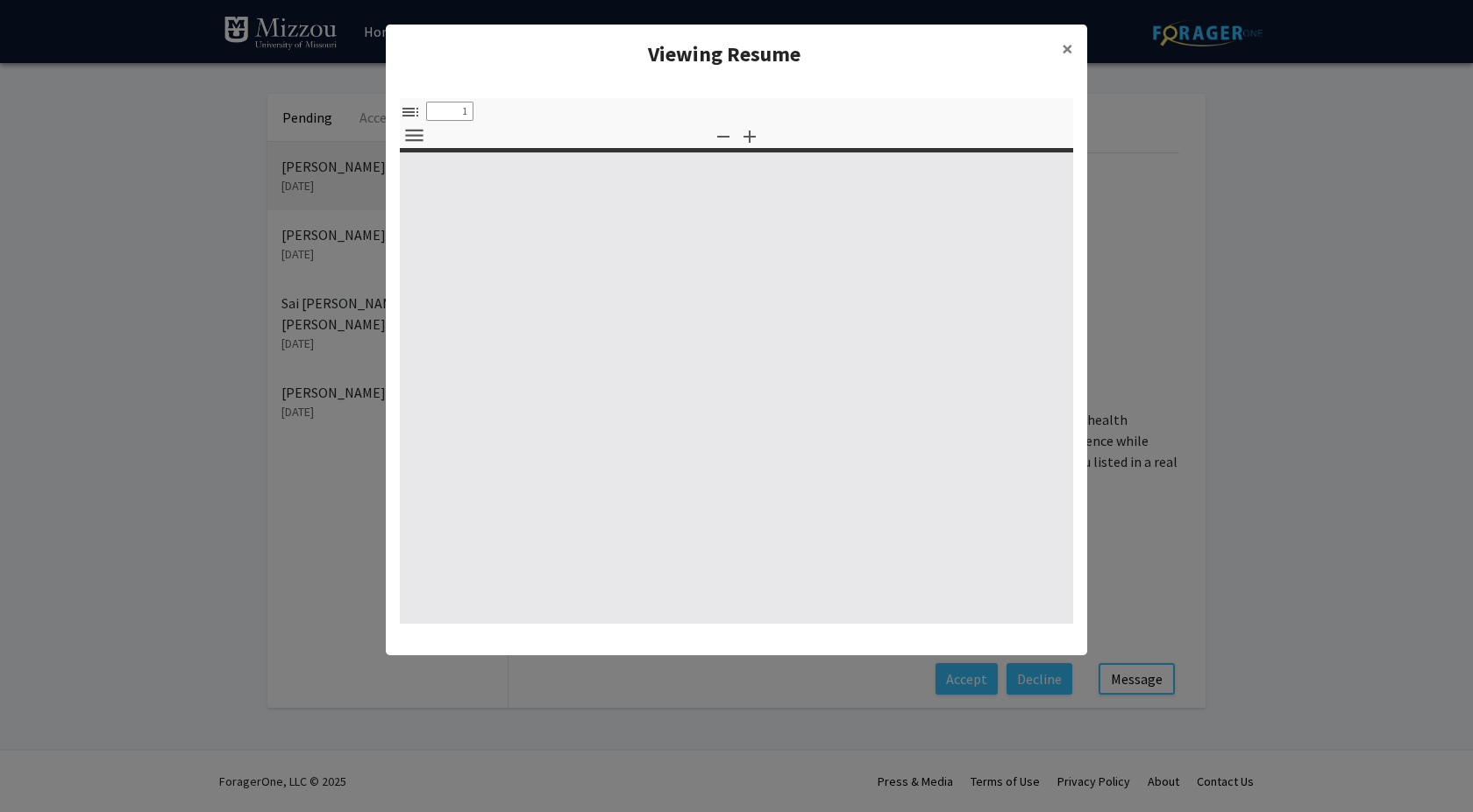
type input "0"
select select "custom"
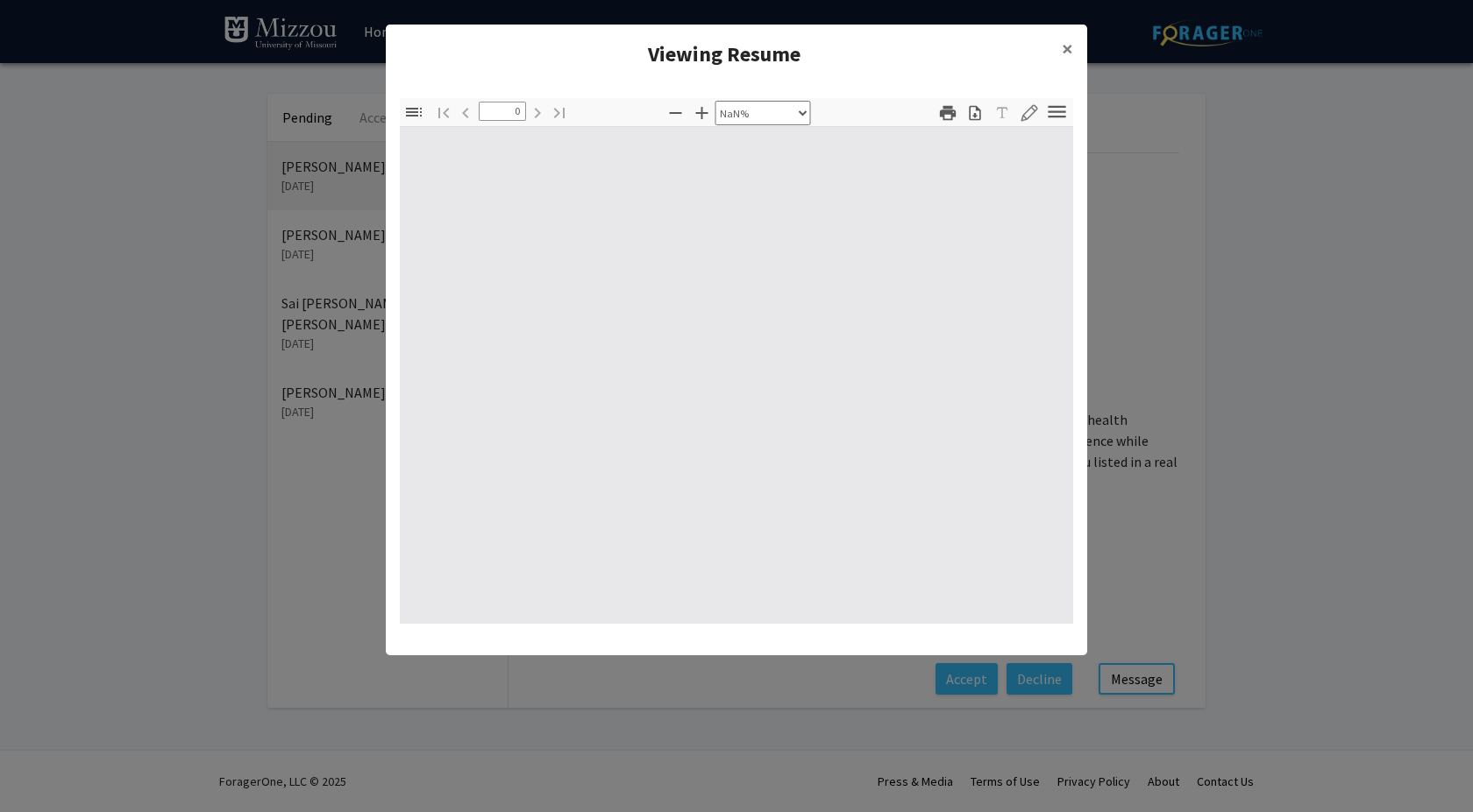
type input "1"
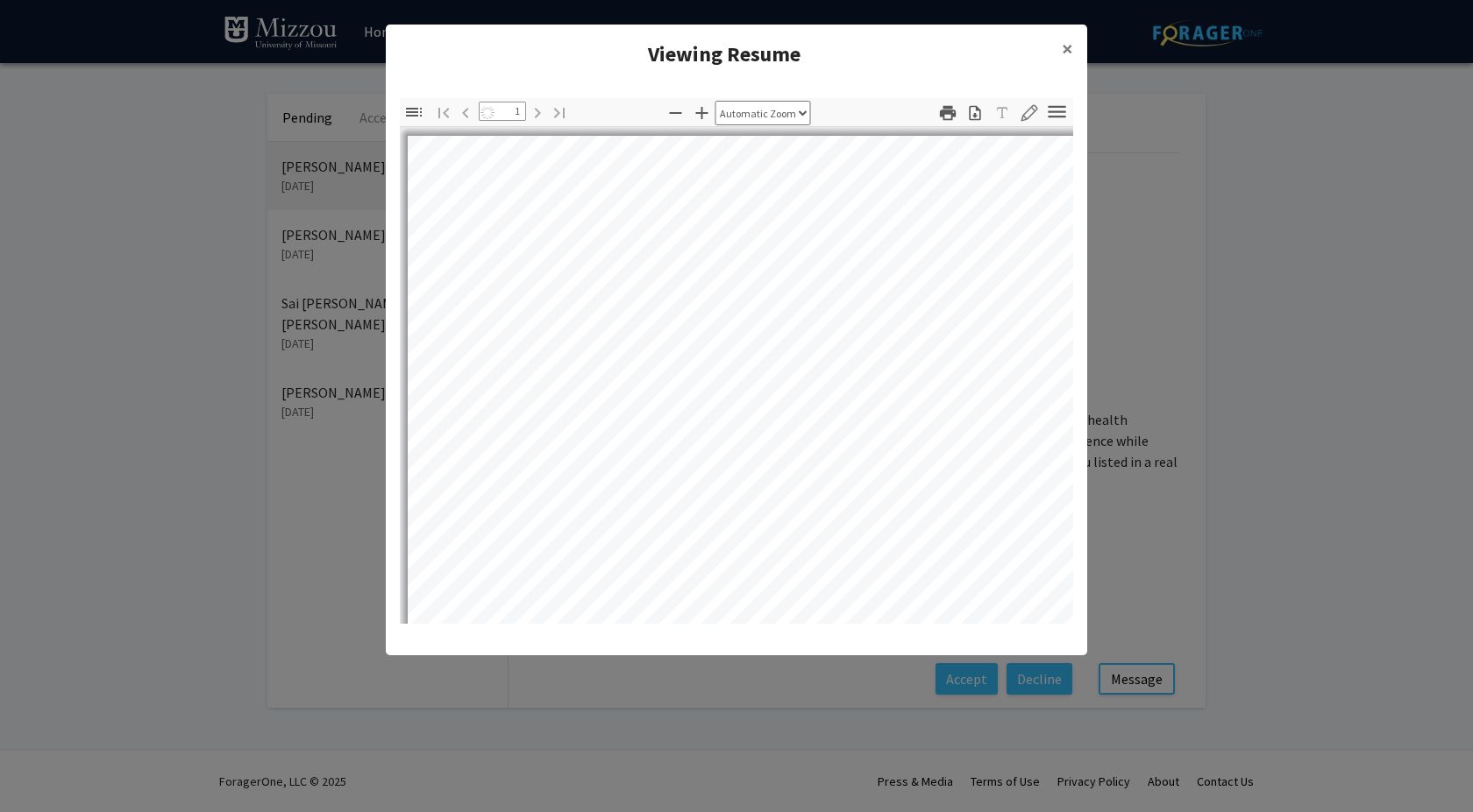
select select "auto"
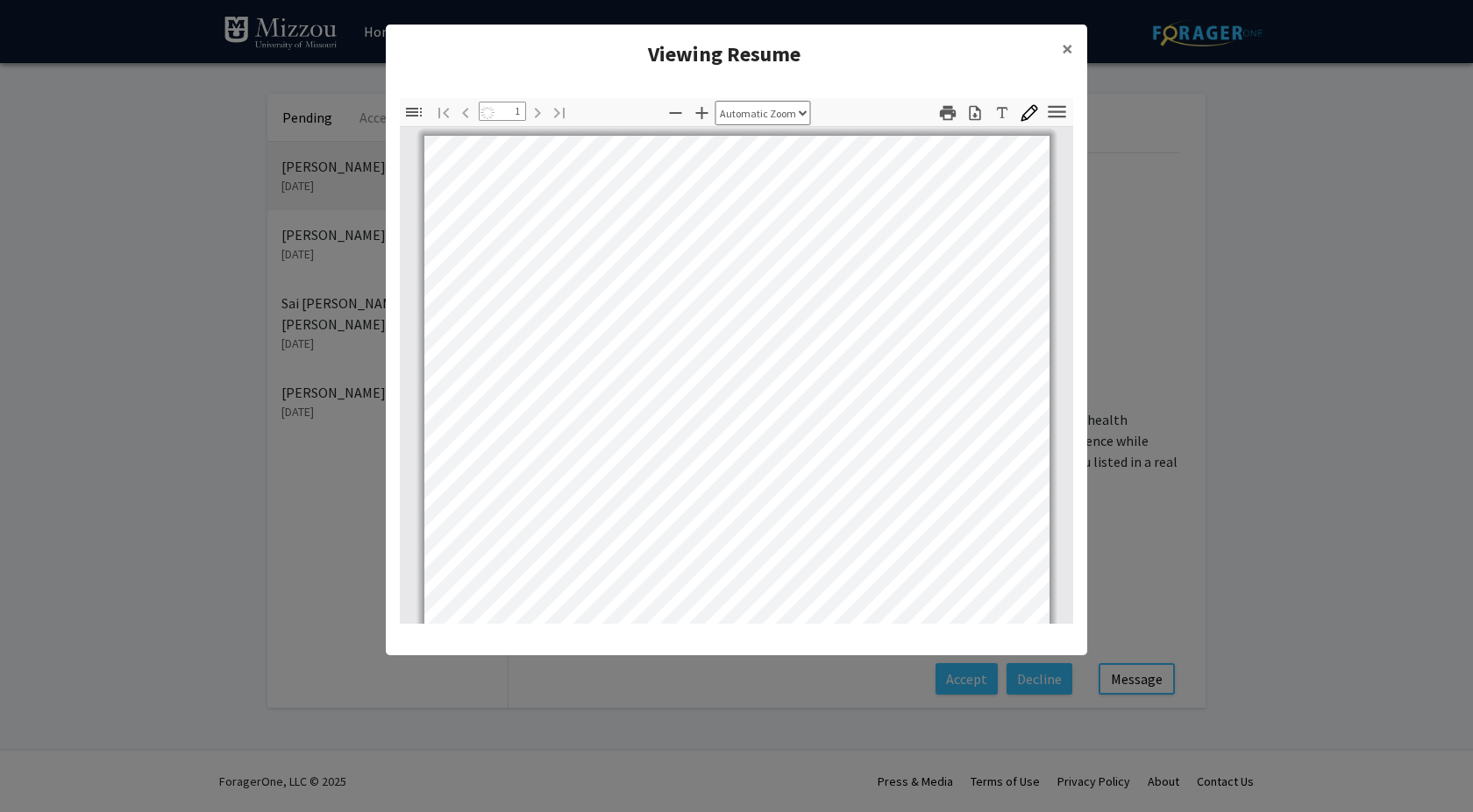
scroll to position [2, 0]
click at [975, 107] on icon "button" at bounding box center [974, 112] width 17 height 17
click at [1065, 47] on span "×" at bounding box center [1068, 48] width 11 height 27
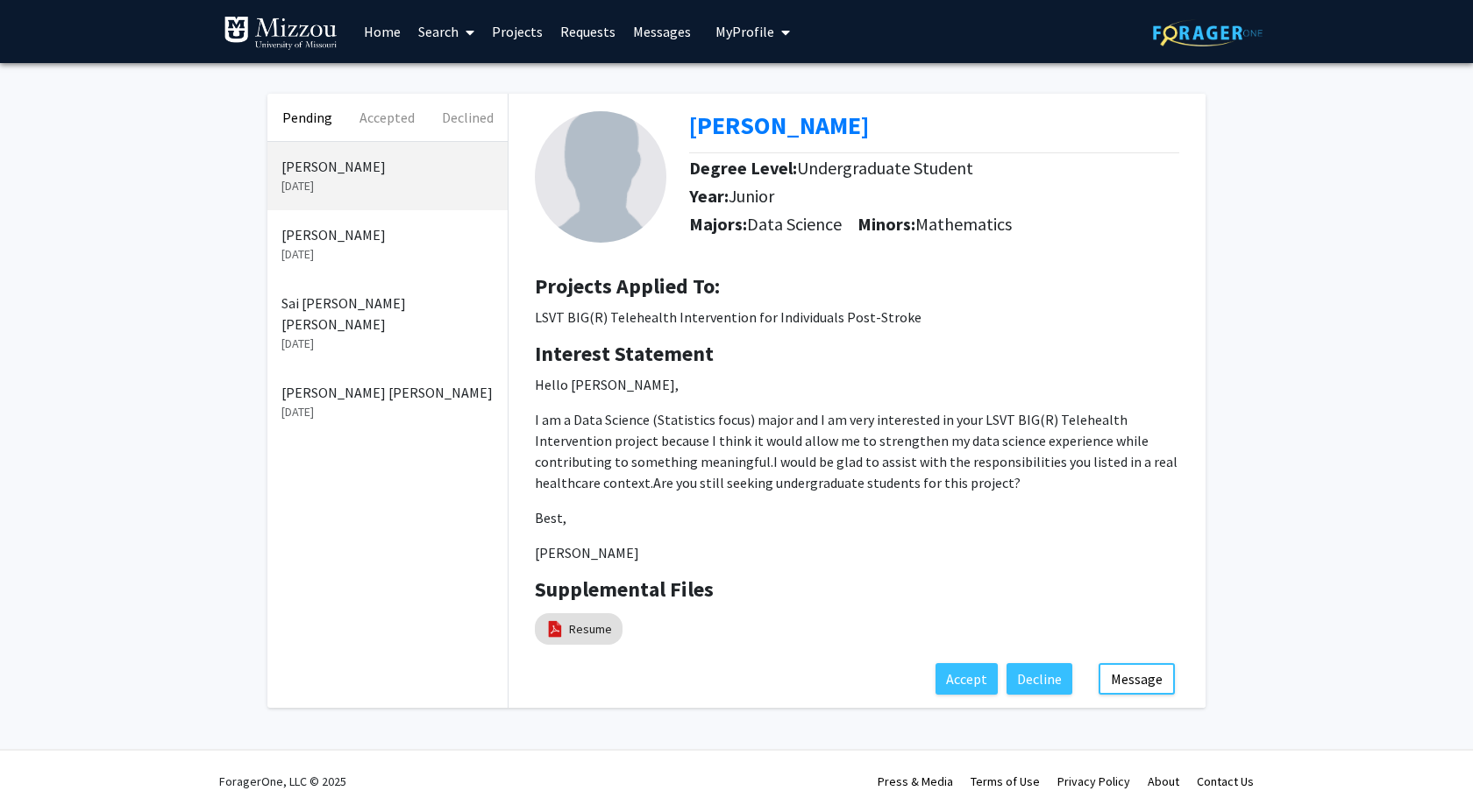
click at [355, 247] on p "[DATE]" at bounding box center [388, 254] width 212 height 18
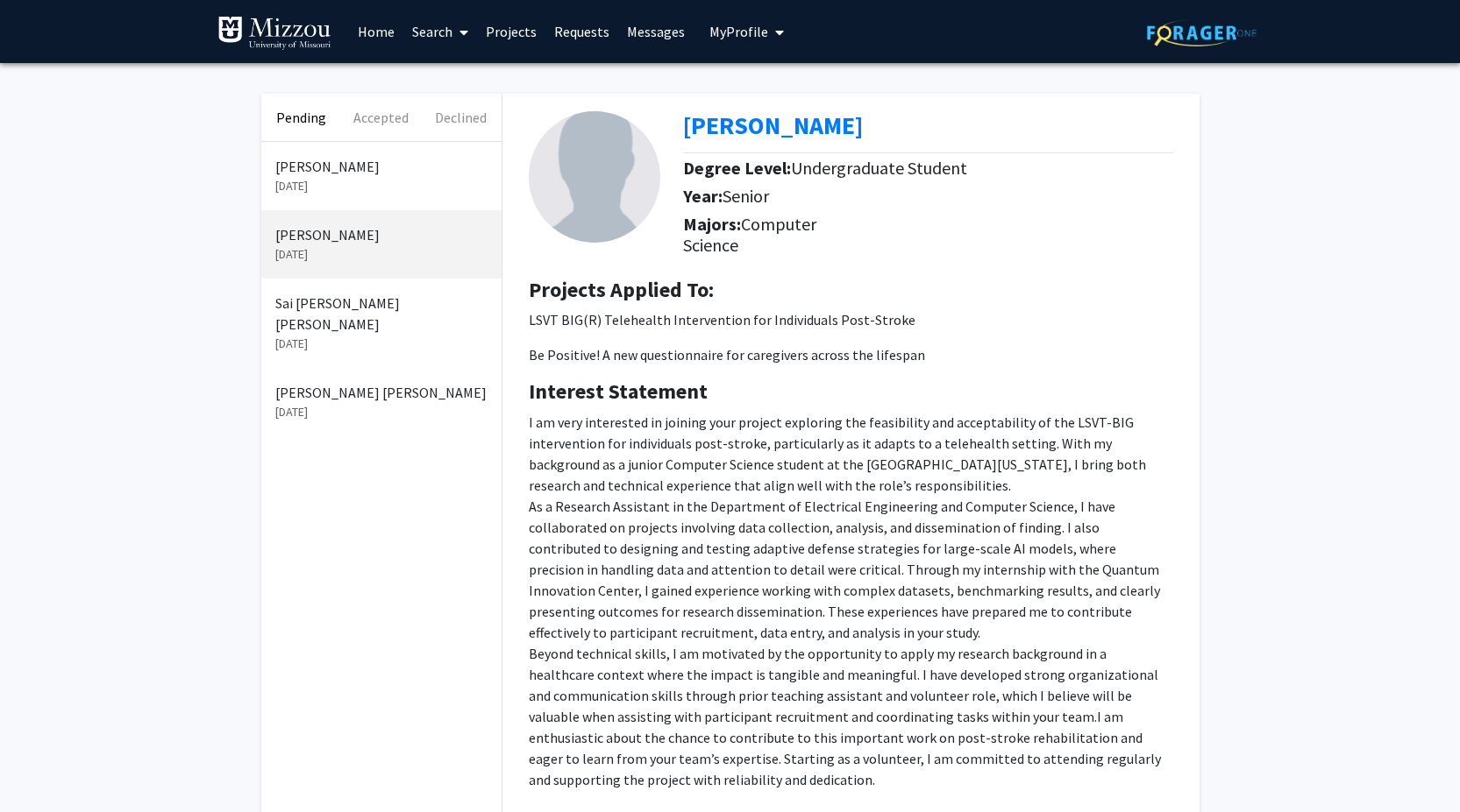
click at [368, 164] on p "Aahana Bharadwaj" at bounding box center [381, 166] width 212 height 21
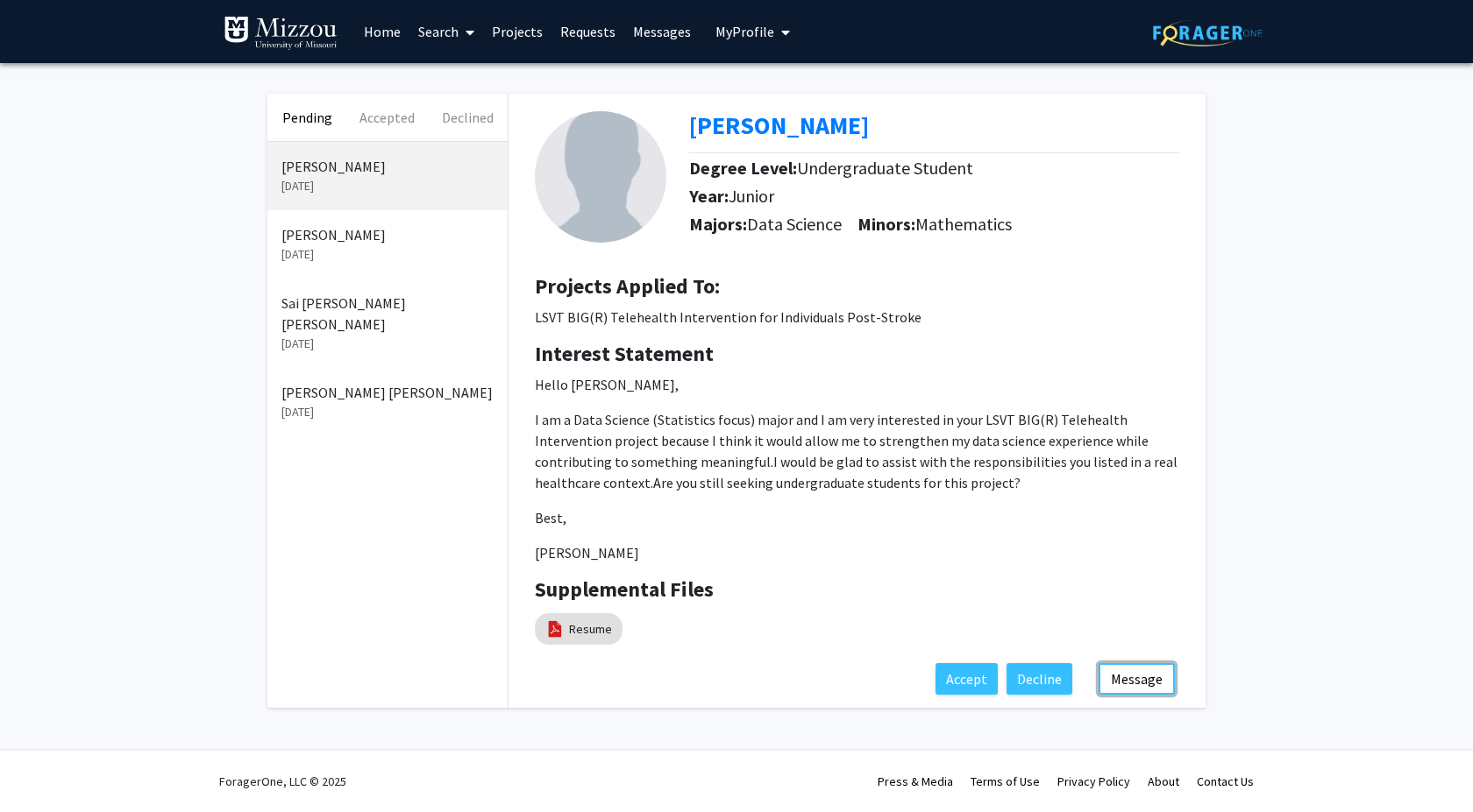
click at [1128, 673] on button "Message" at bounding box center [1136, 679] width 76 height 32
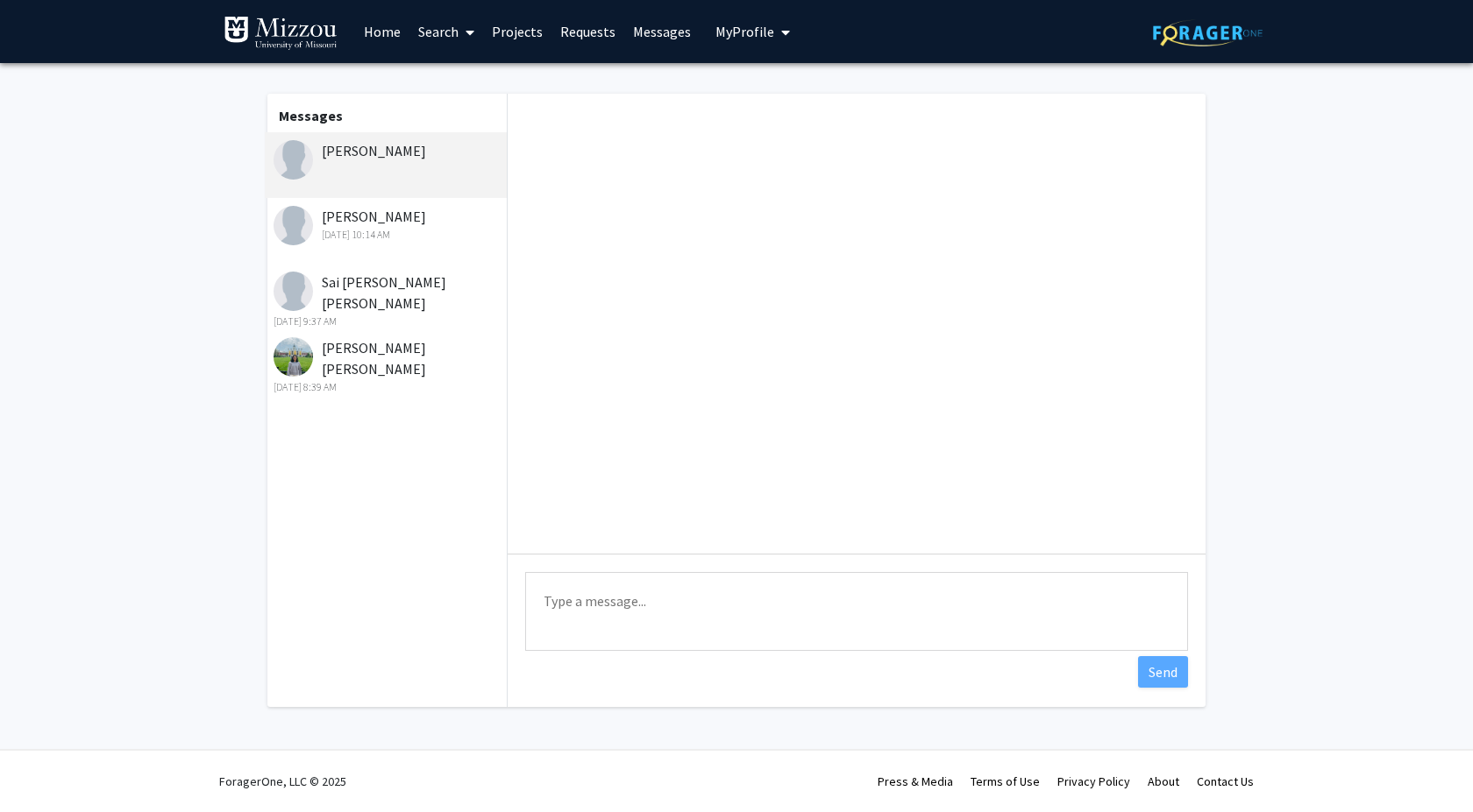
click at [382, 223] on div "Dhanya Boyapally Sep 25, 2025 10:14 AM" at bounding box center [388, 224] width 229 height 37
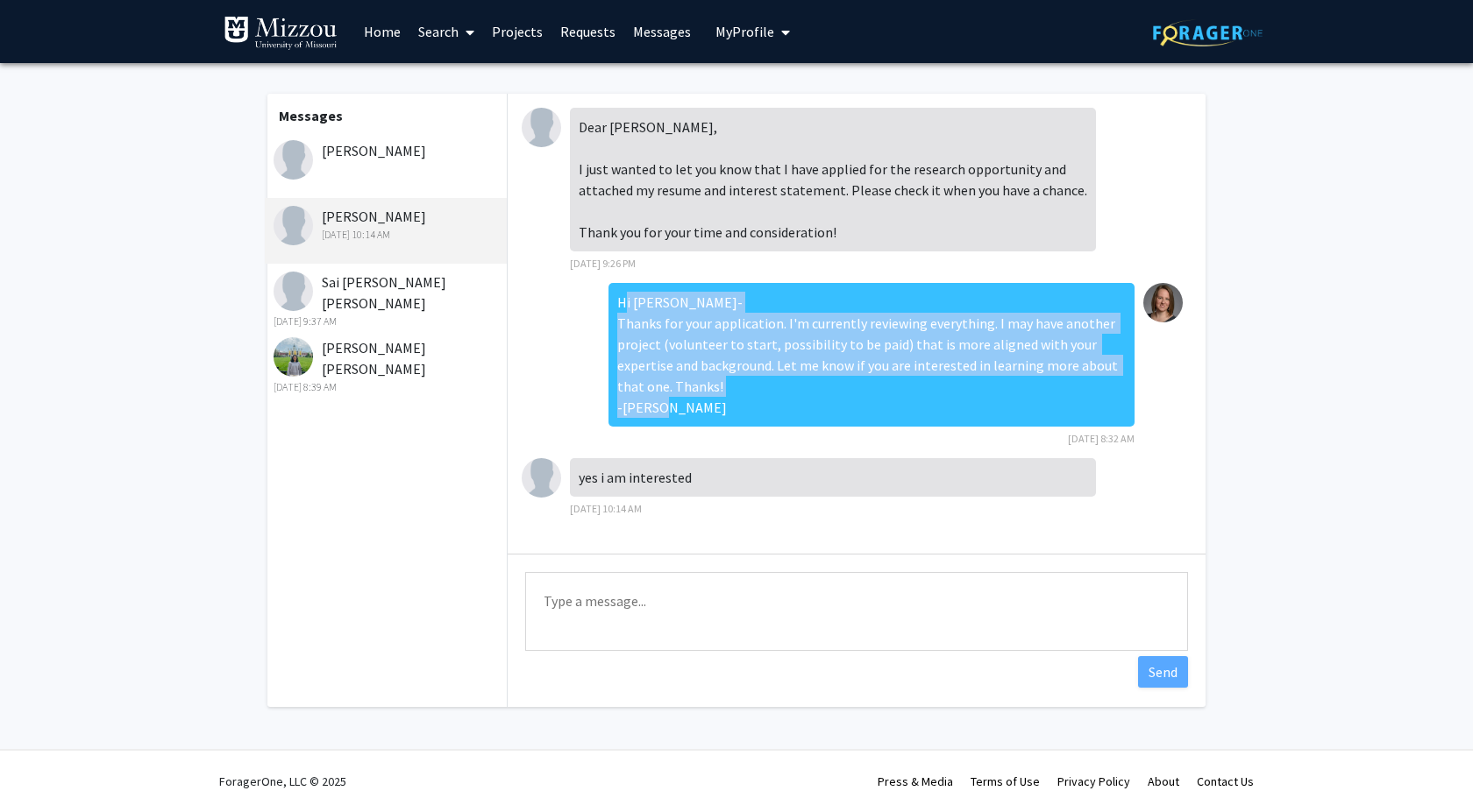
drag, startPoint x: 621, startPoint y: 304, endPoint x: 719, endPoint y: 413, distance: 146.6
click at [719, 413] on div "Hi Dhanya- Thanks for your application. I'm currently reviewing everything. I m…" at bounding box center [871, 355] width 526 height 144
copy div "Hi Dhanya- Thanks for your application. I'm currently reviewing everything. I m…"
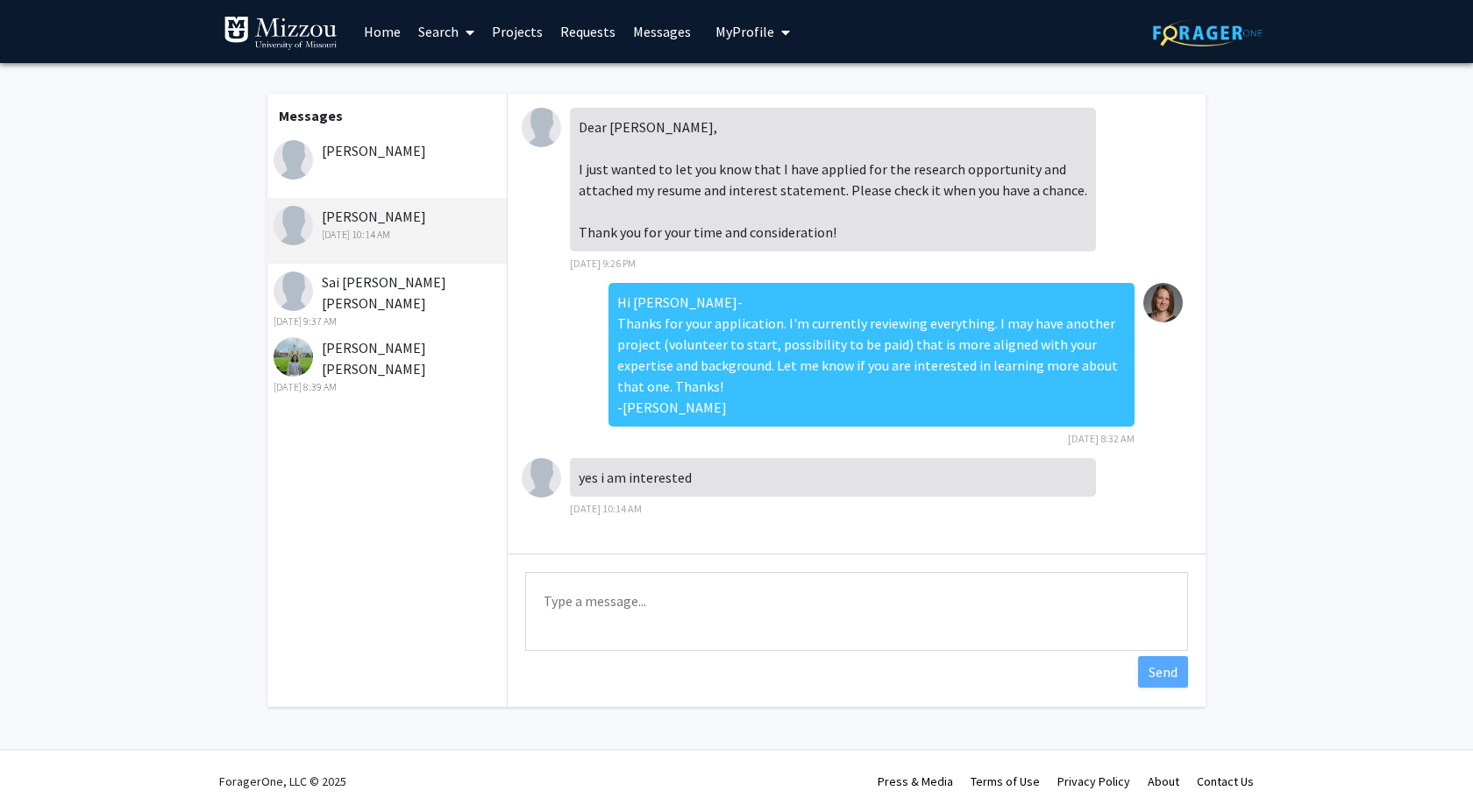
click at [352, 174] on div "Aahana Bharadwaj" at bounding box center [385, 166] width 242 height 66
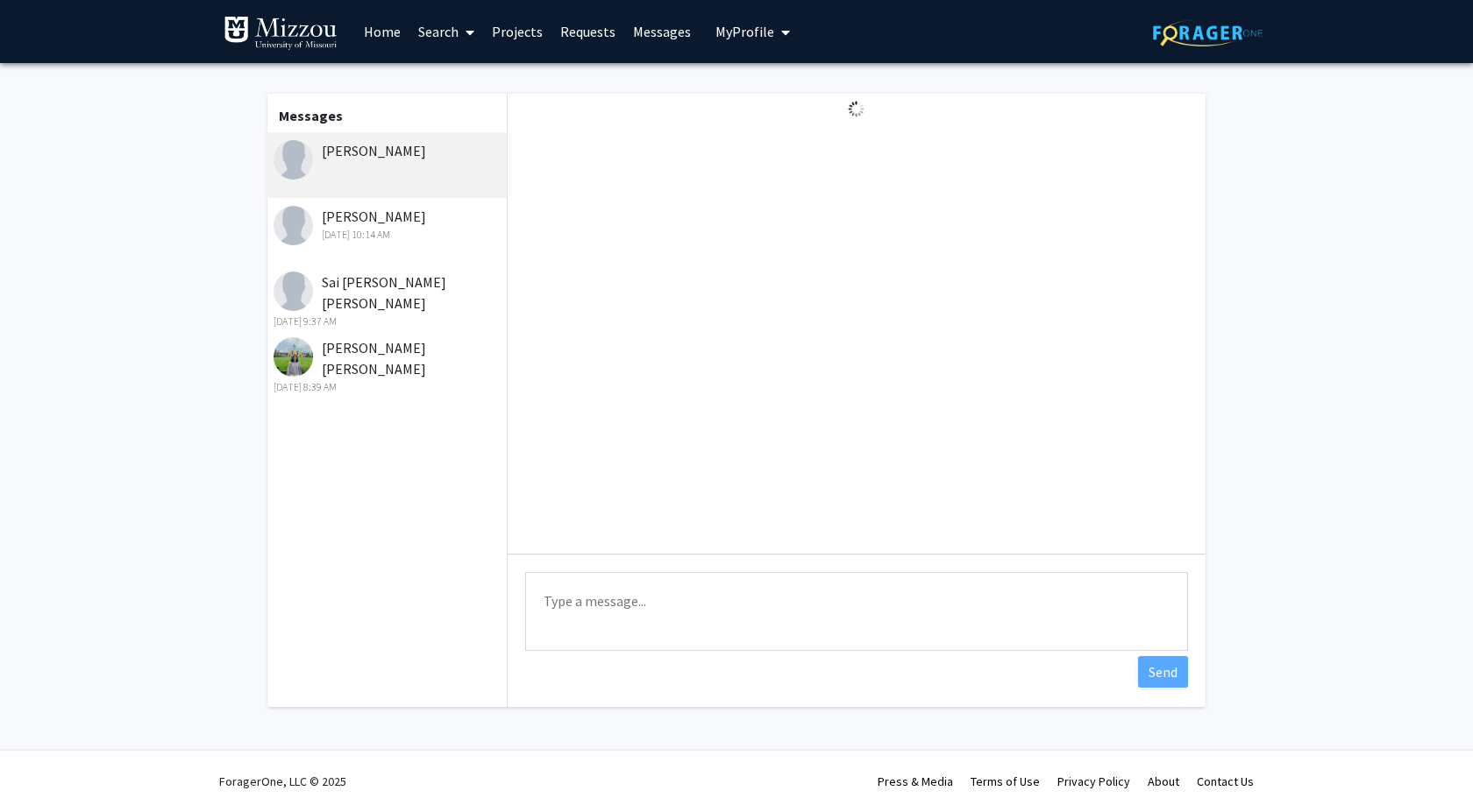
click at [664, 622] on textarea "Type a message" at bounding box center [856, 612] width 663 height 79
paste textarea "Hi Dhanya- Thanks for your application. I'm currently reviewing everything. I m…"
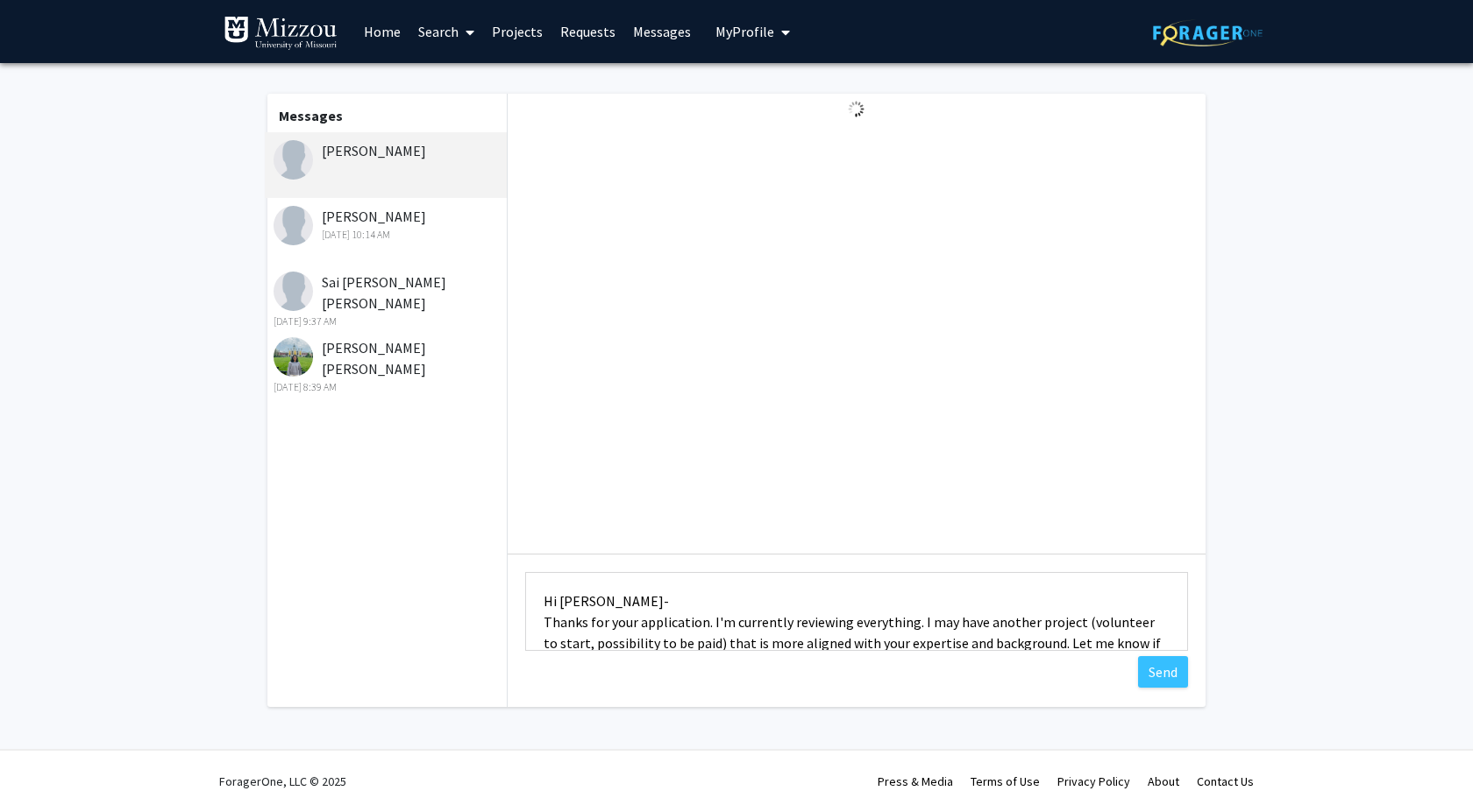
click at [600, 604] on textarea "Hi Dhanya- Thanks for your application. I'm currently reviewing everything. I m…" at bounding box center [856, 612] width 663 height 79
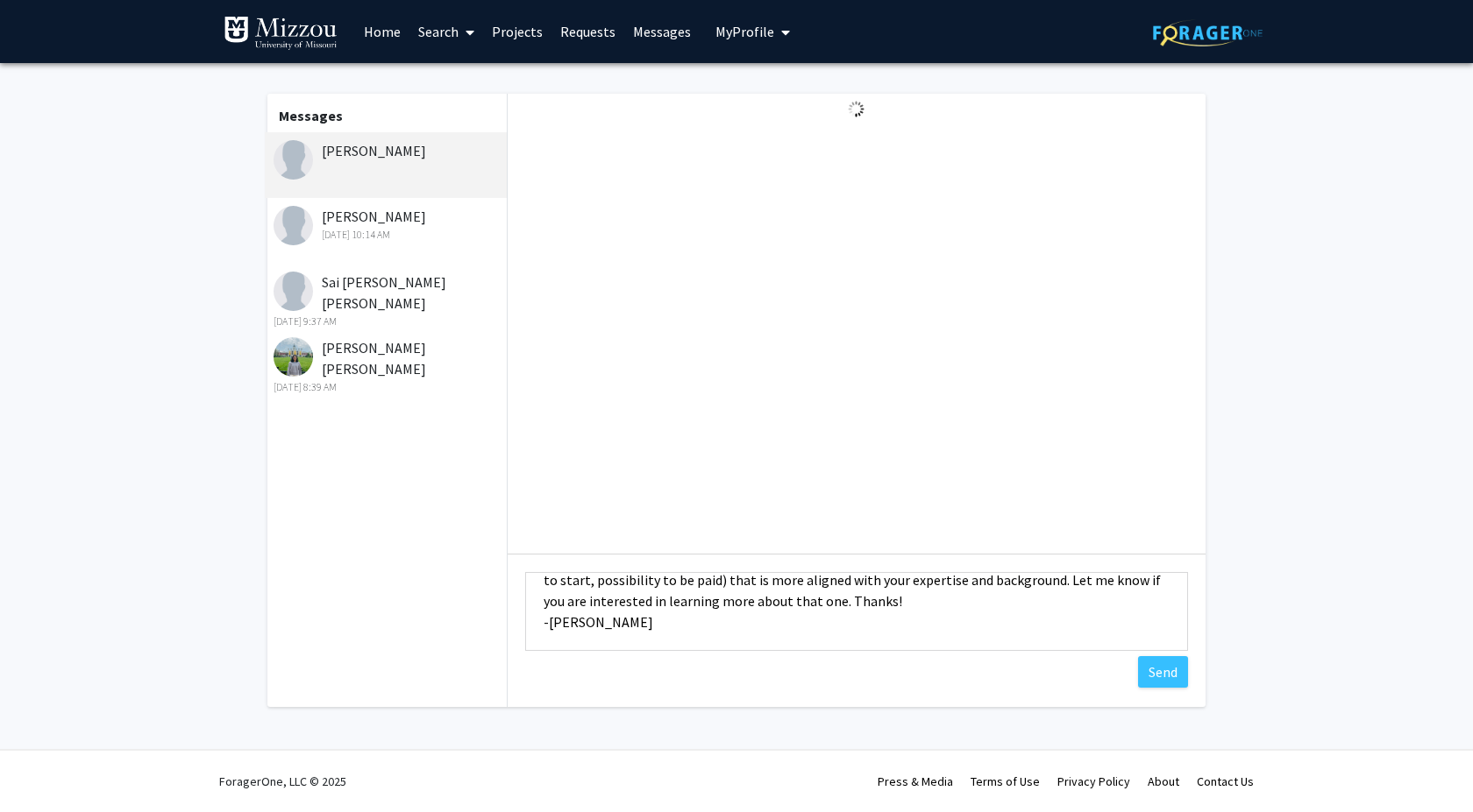
type textarea "Hi Aahana- Thanks for your application. I'm currently reviewing everything. I m…"
click at [1147, 668] on button "Send" at bounding box center [1163, 672] width 50 height 32
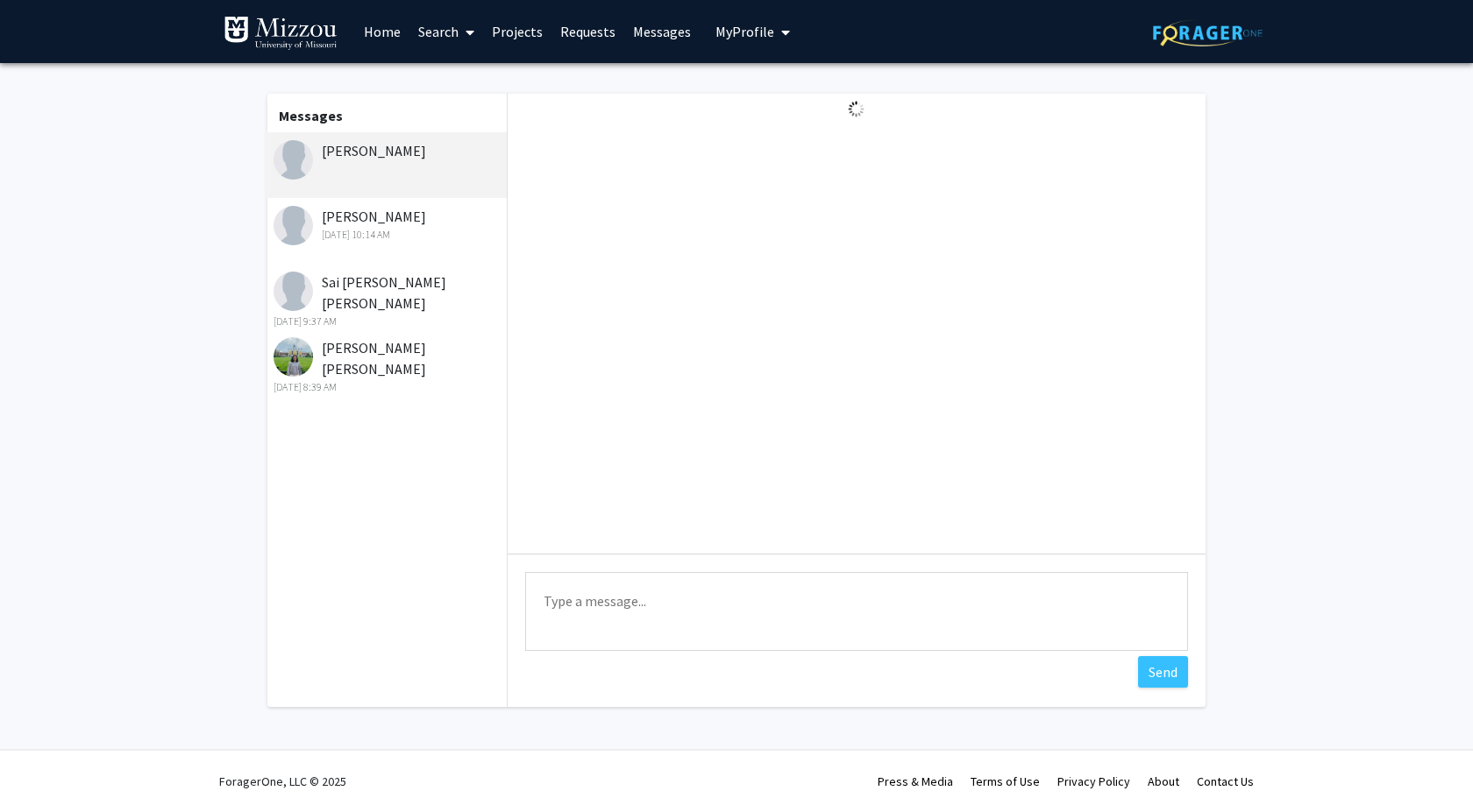
scroll to position [0, 0]
click at [366, 217] on div "Dhanya Boyapally Sep 25, 2025 10:14 AM" at bounding box center [388, 224] width 229 height 37
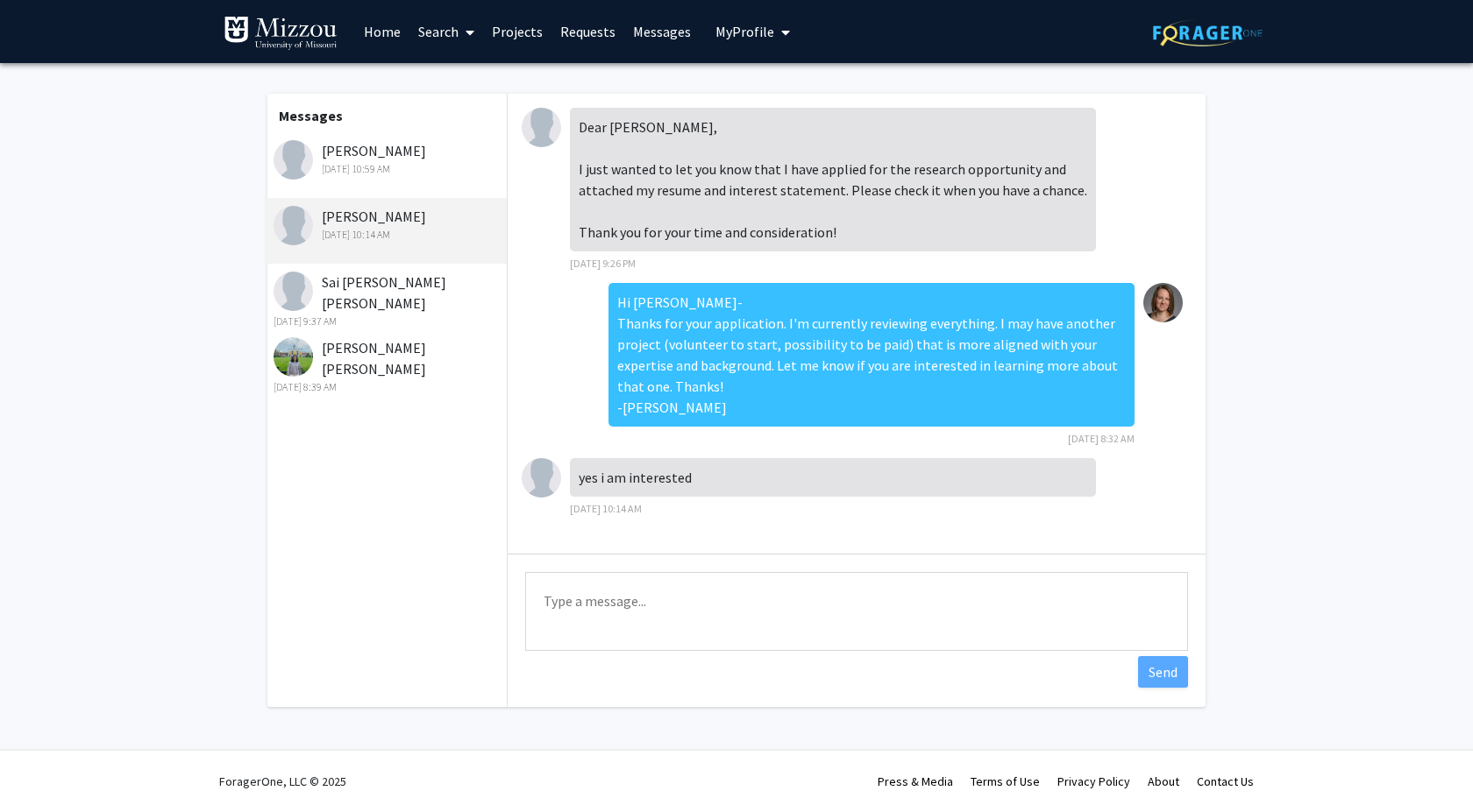
click at [390, 164] on div "Sep 25, 2025 10:59 AM" at bounding box center [388, 168] width 229 height 16
